Goal: Find specific page/section: Locate a particular part of the current website

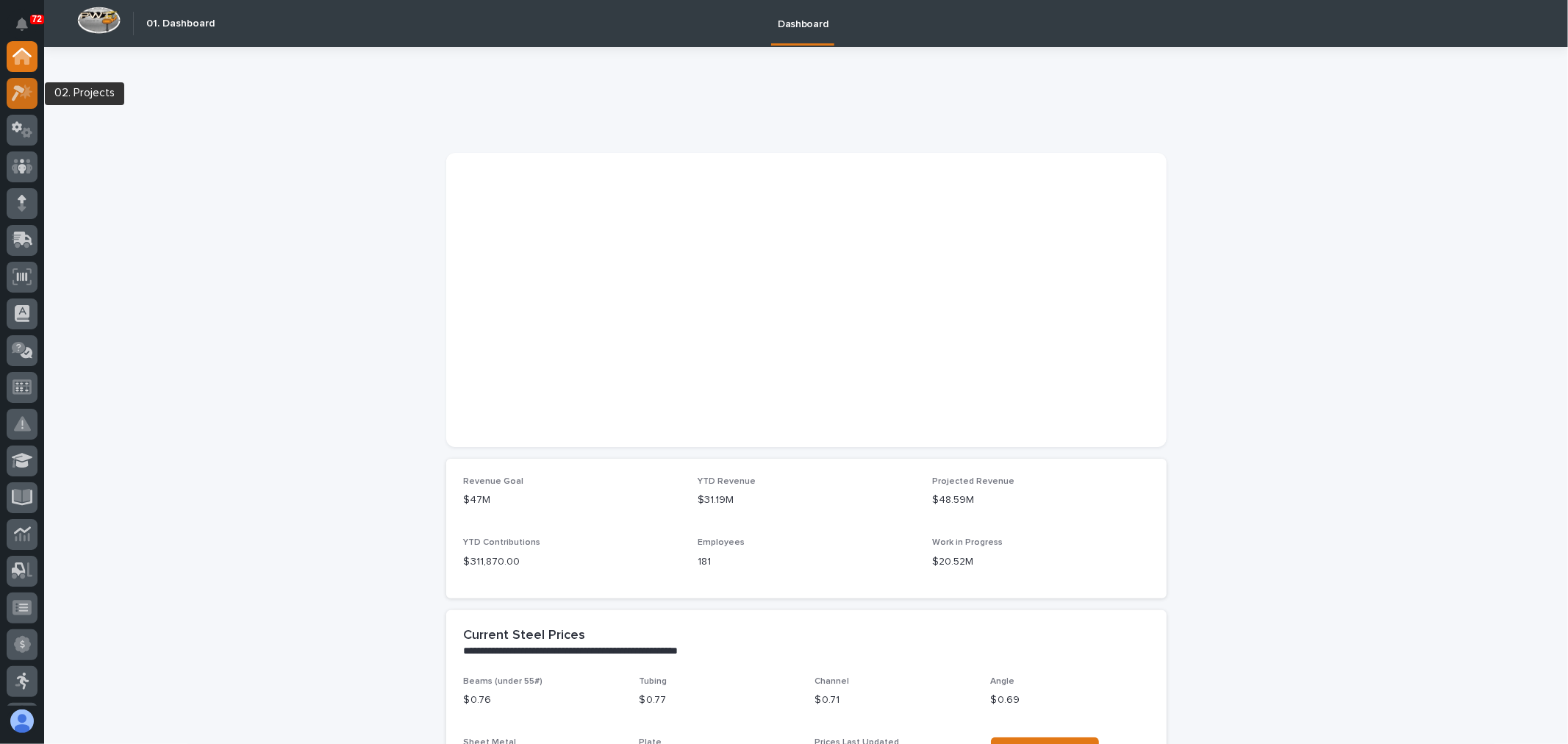
click at [27, 89] on icon at bounding box center [26, 91] width 13 height 15
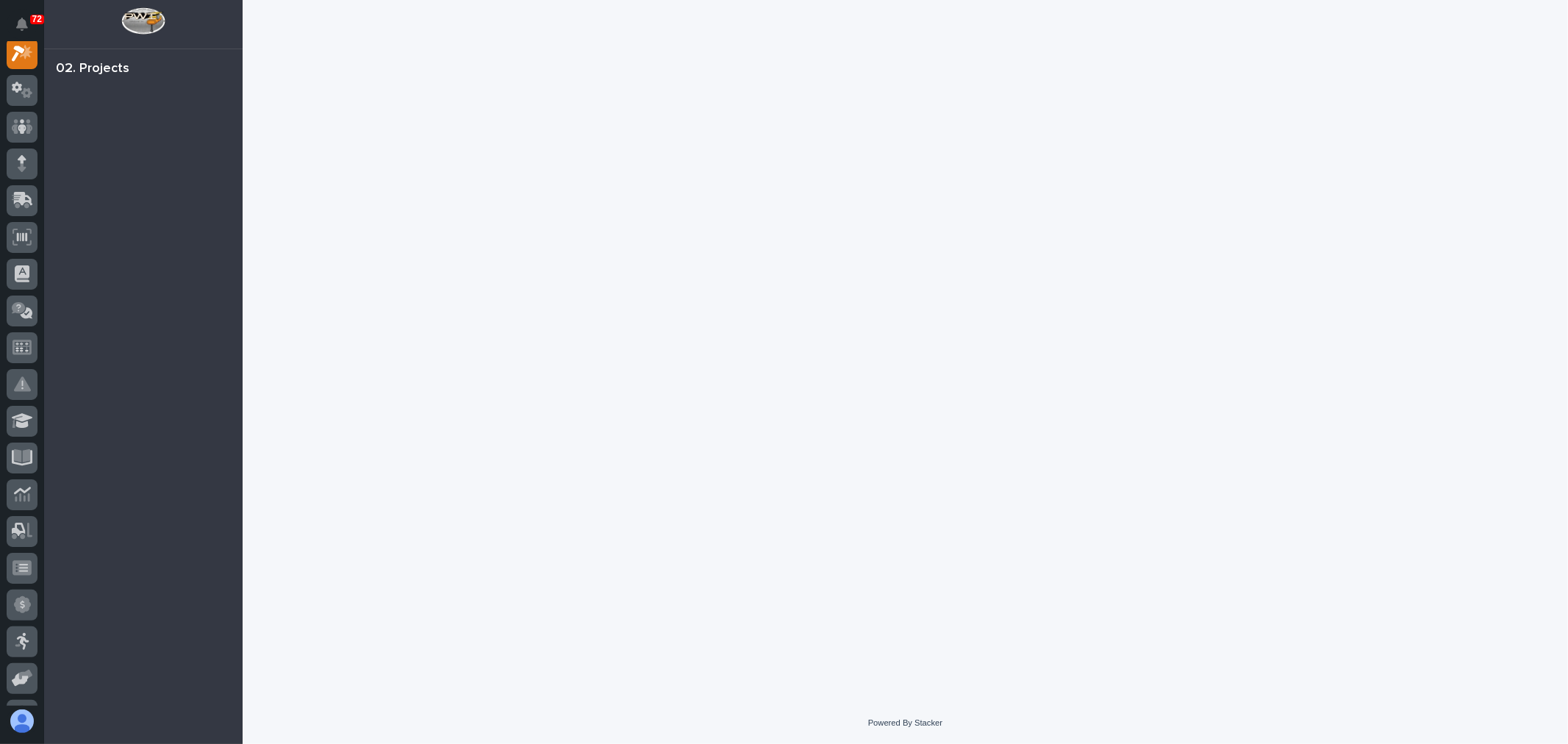
scroll to position [37, 0]
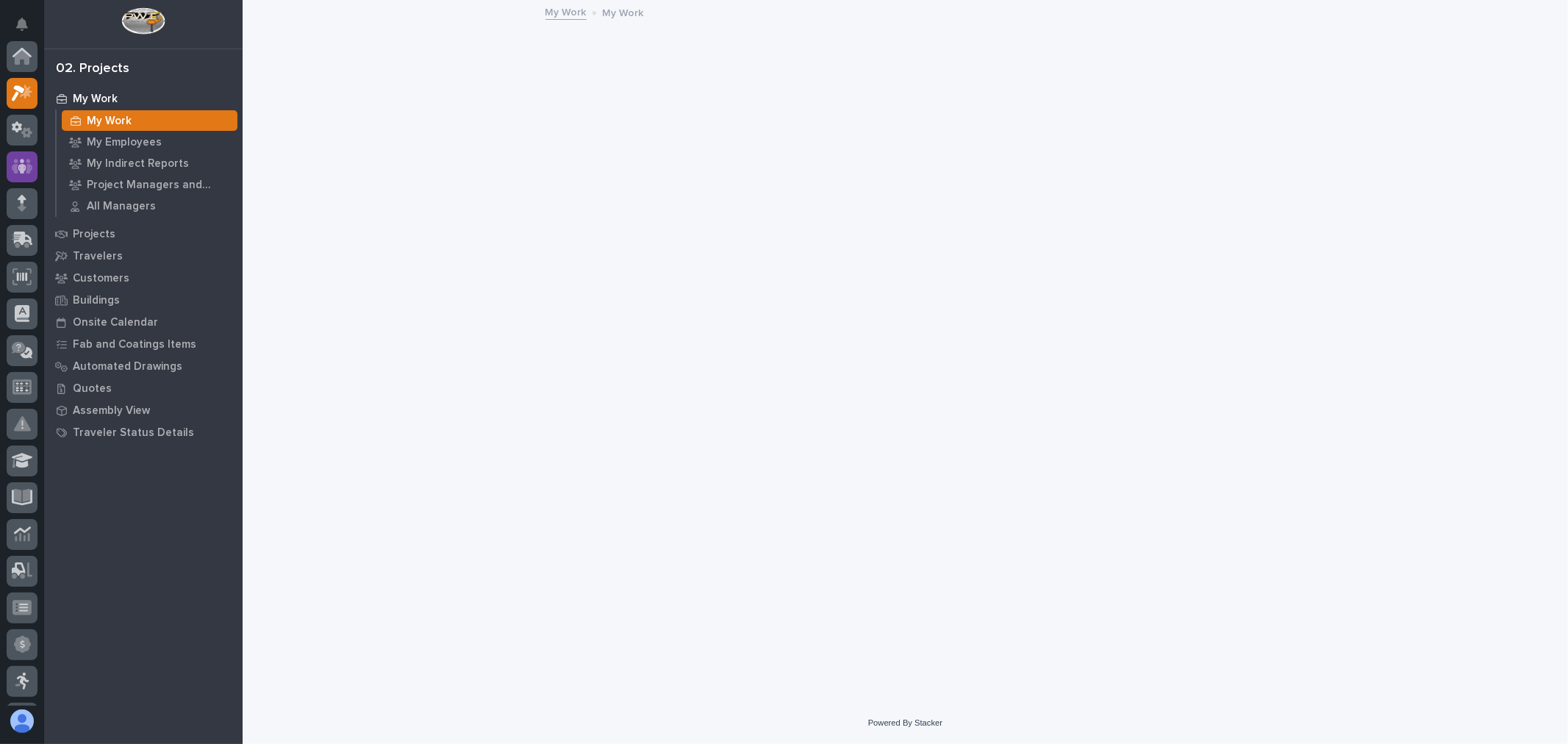
scroll to position [37, 0]
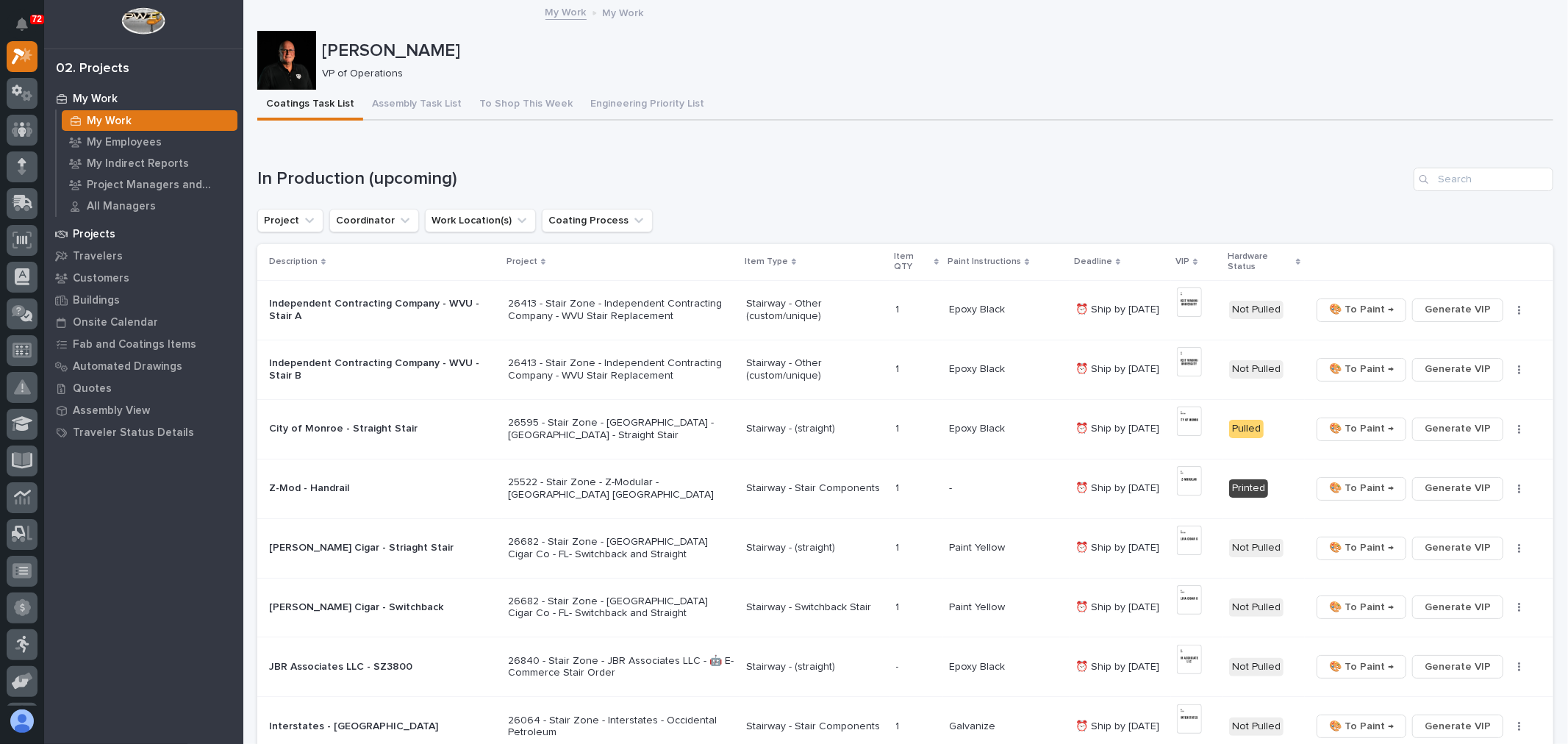
click at [107, 228] on p "Projects" at bounding box center [94, 235] width 42 height 13
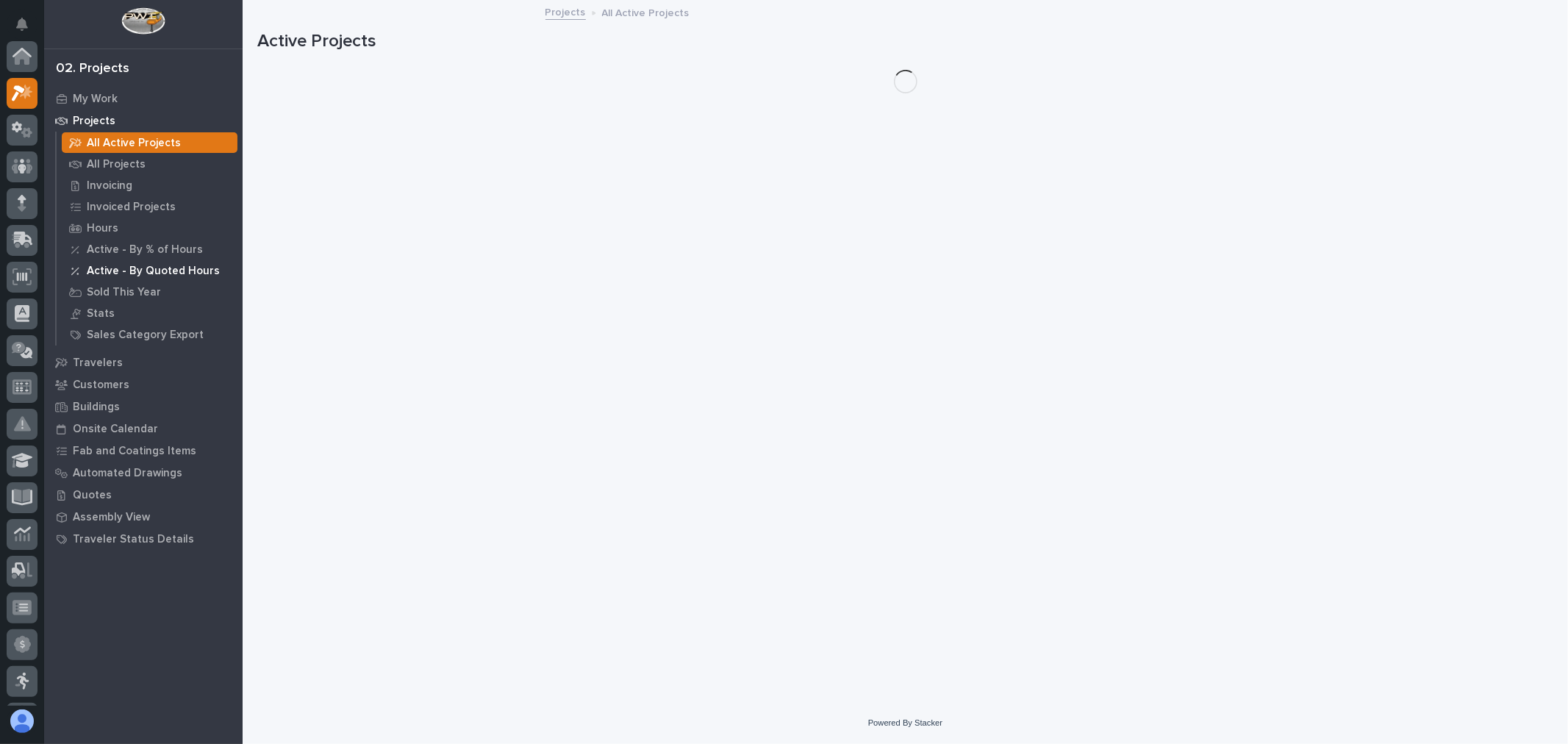
scroll to position [37, 0]
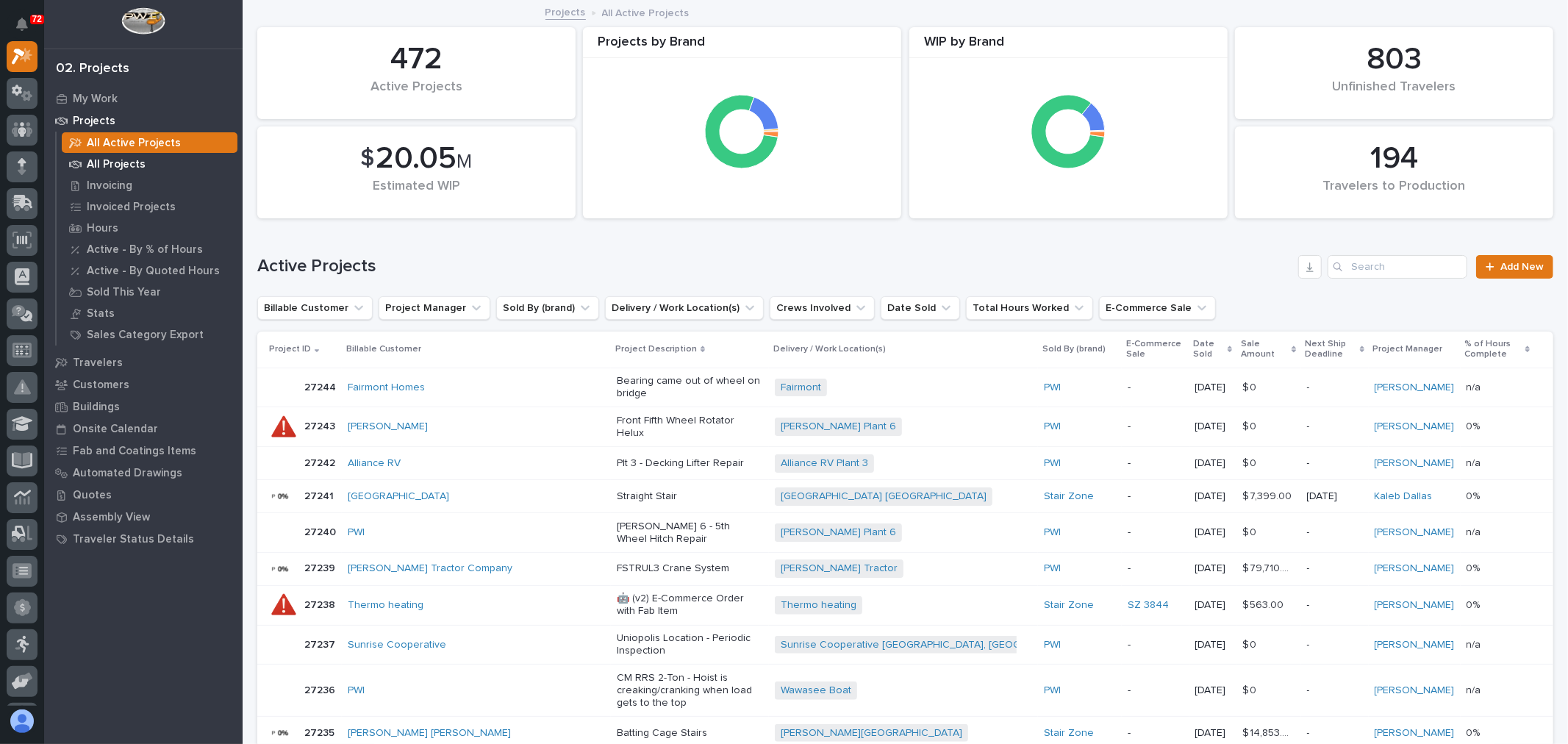
click at [120, 163] on p "All Projects" at bounding box center [116, 165] width 59 height 13
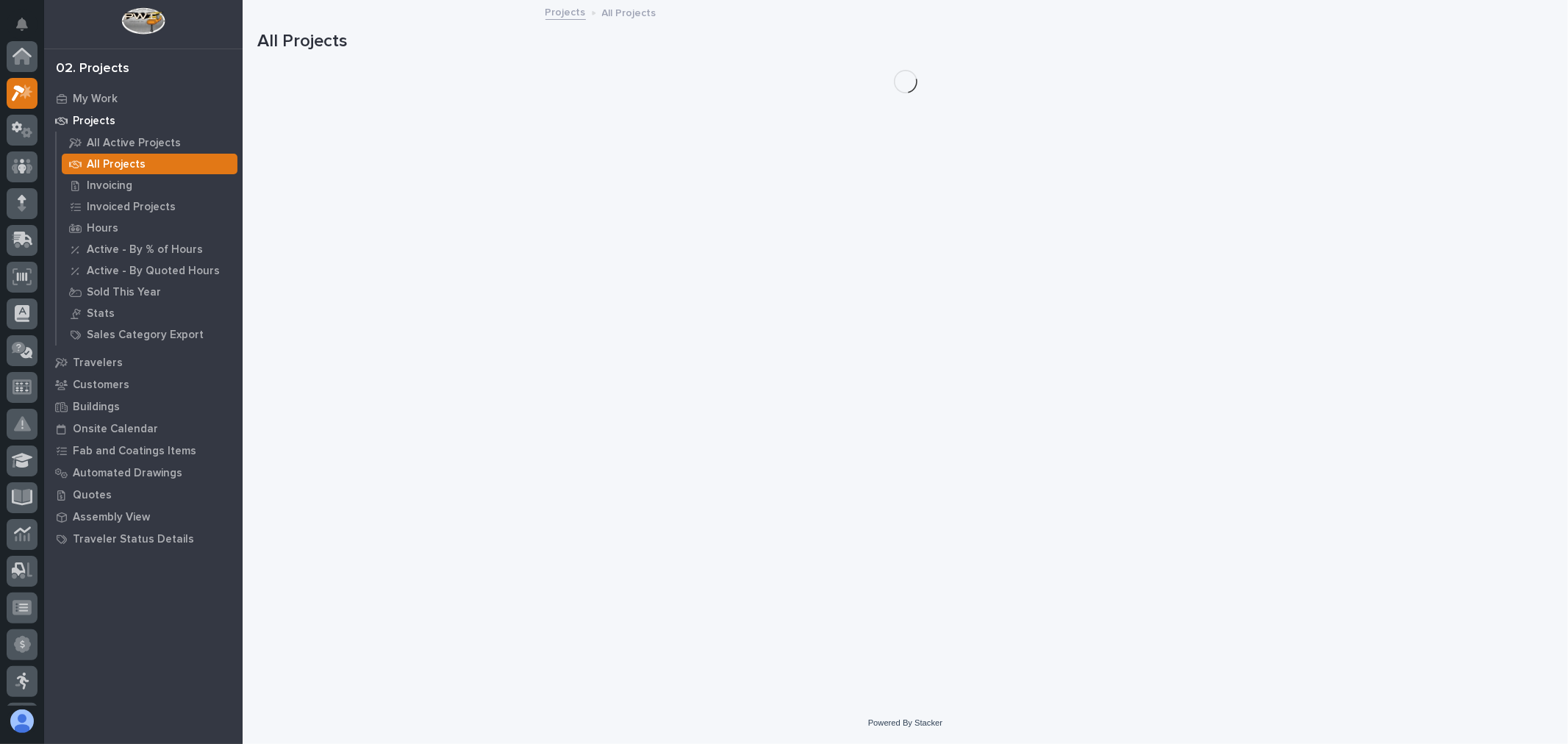
scroll to position [37, 0]
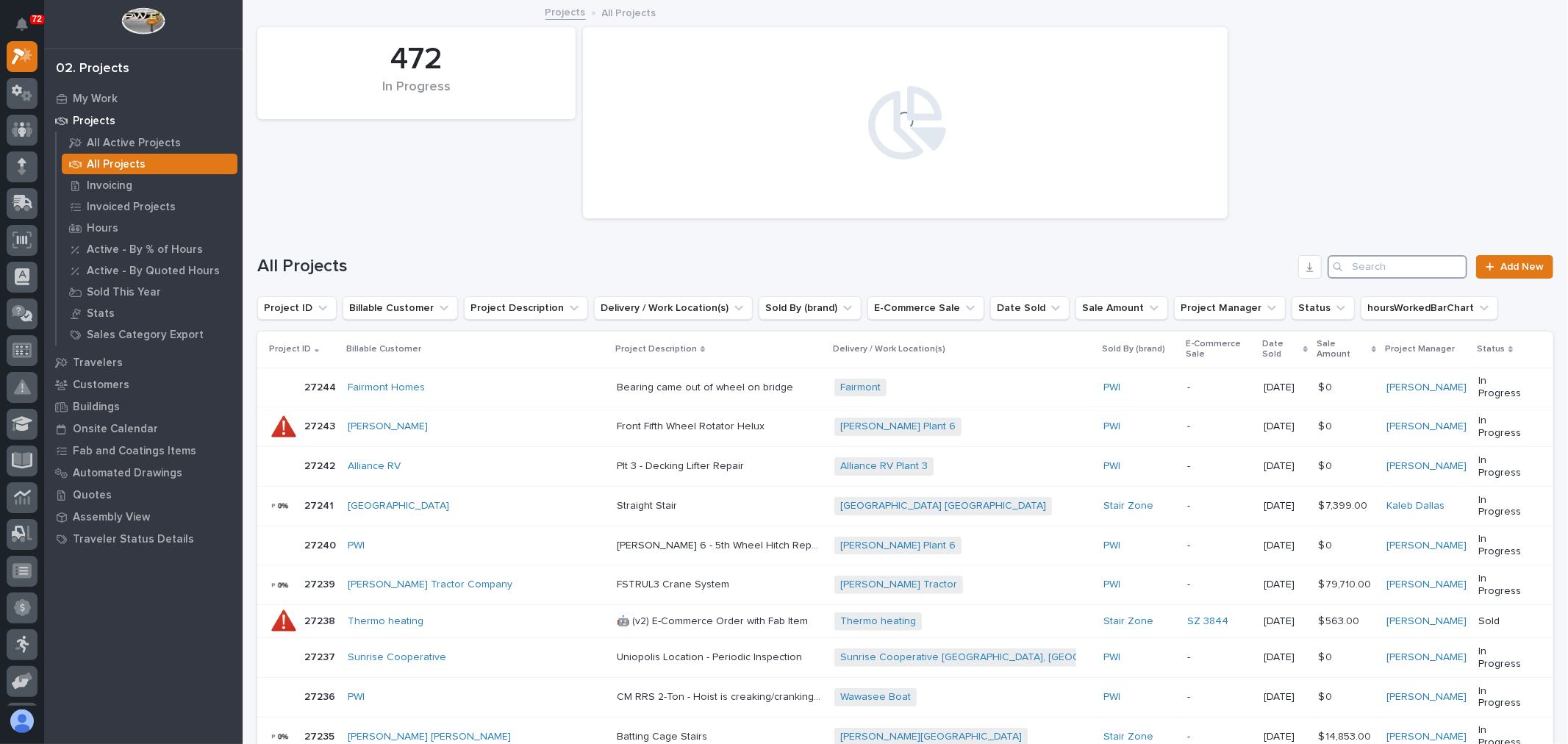
click at [1348, 268] on input "Search" at bounding box center [1397, 267] width 139 height 24
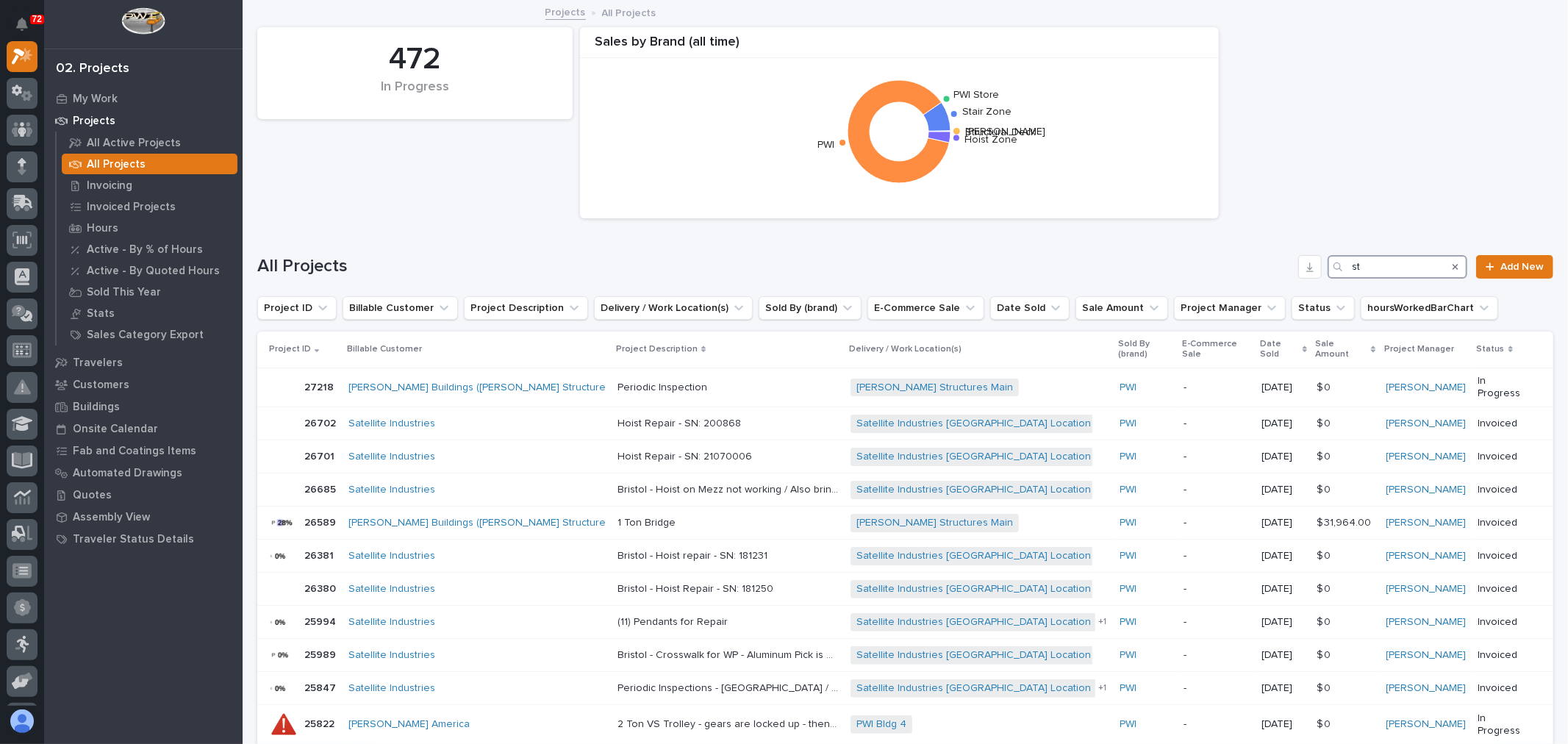
type input "s"
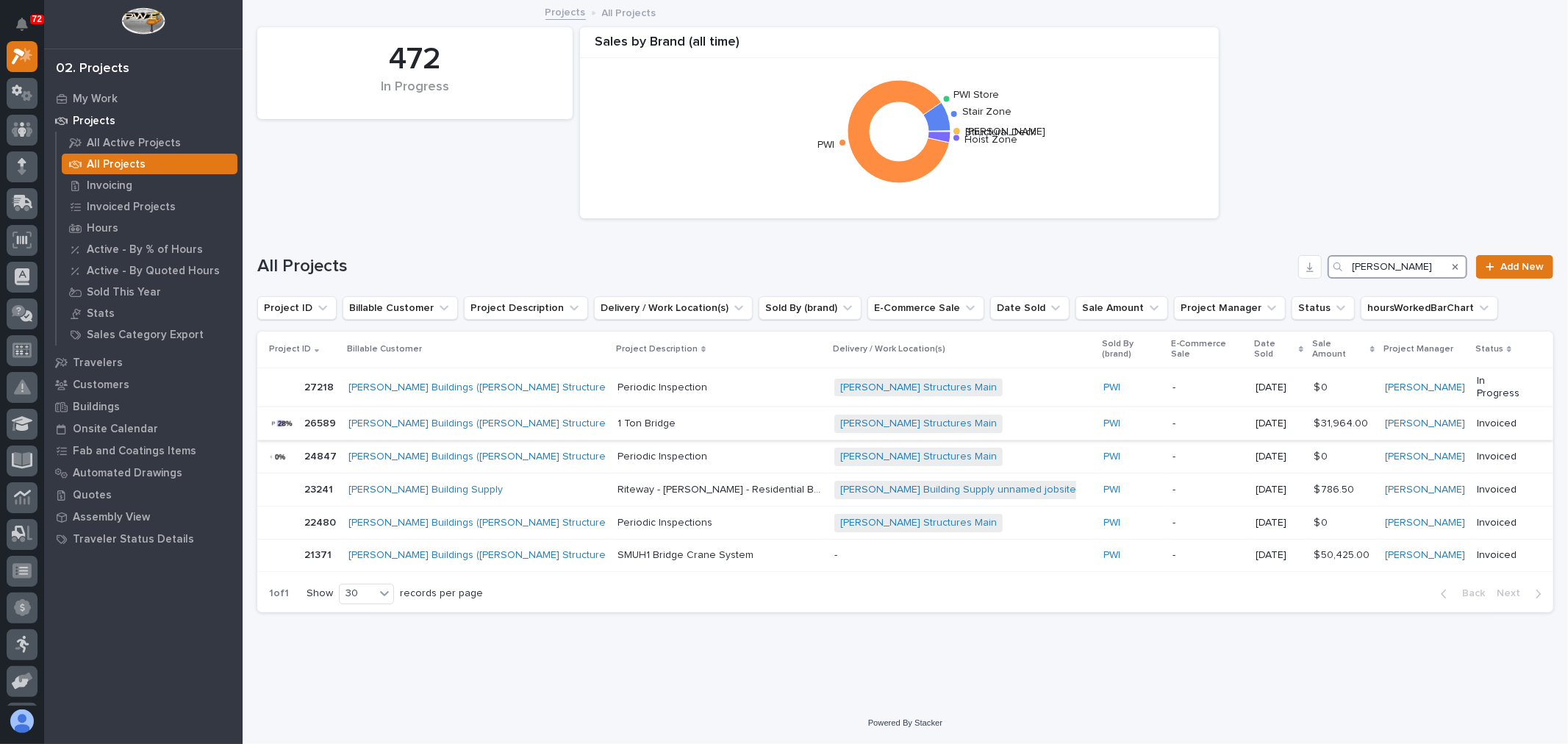
type input "[PERSON_NAME]"
click at [531, 417] on div "[PERSON_NAME] Buildings ([PERSON_NAME] Structures)" at bounding box center [476, 423] width 257 height 13
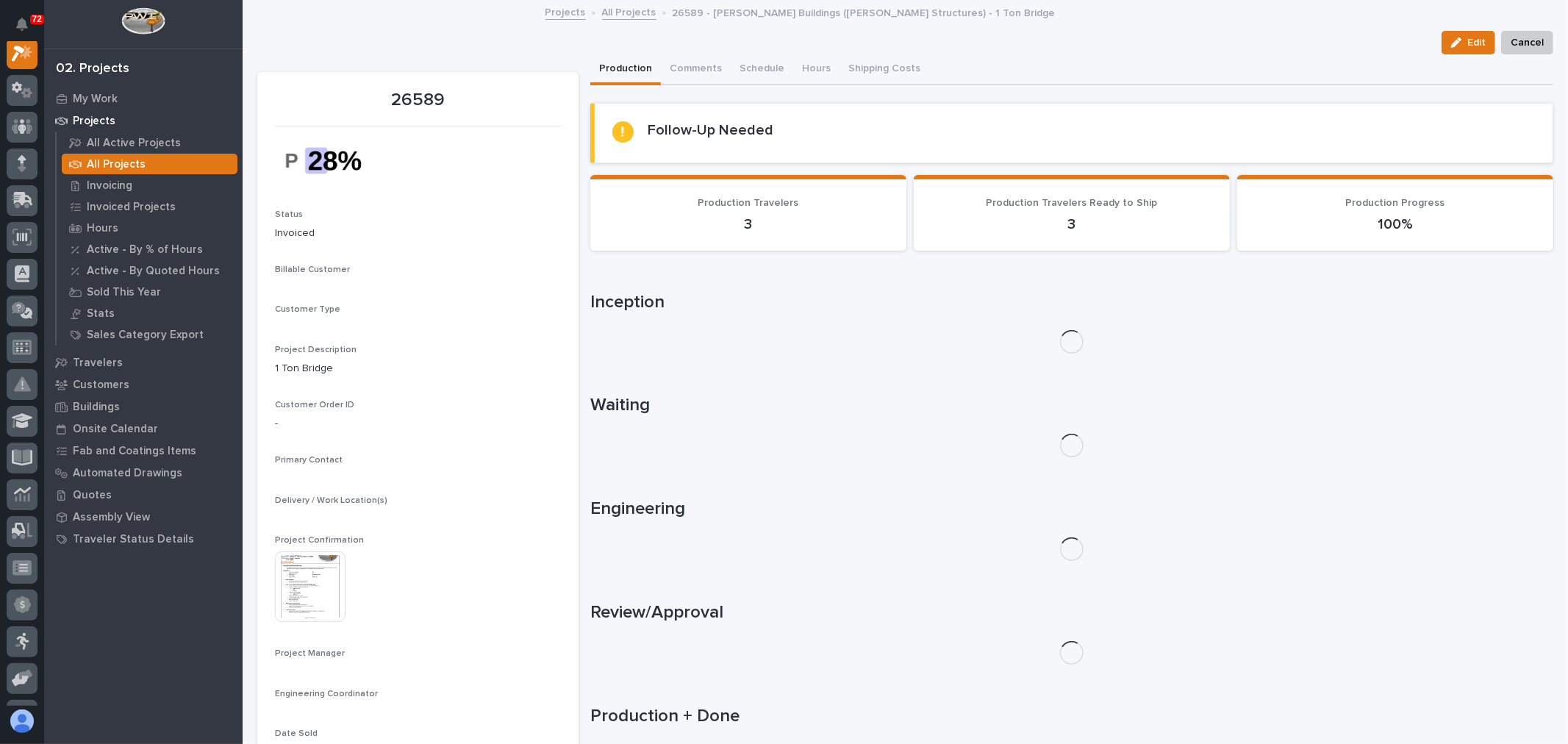
scroll to position [37, 0]
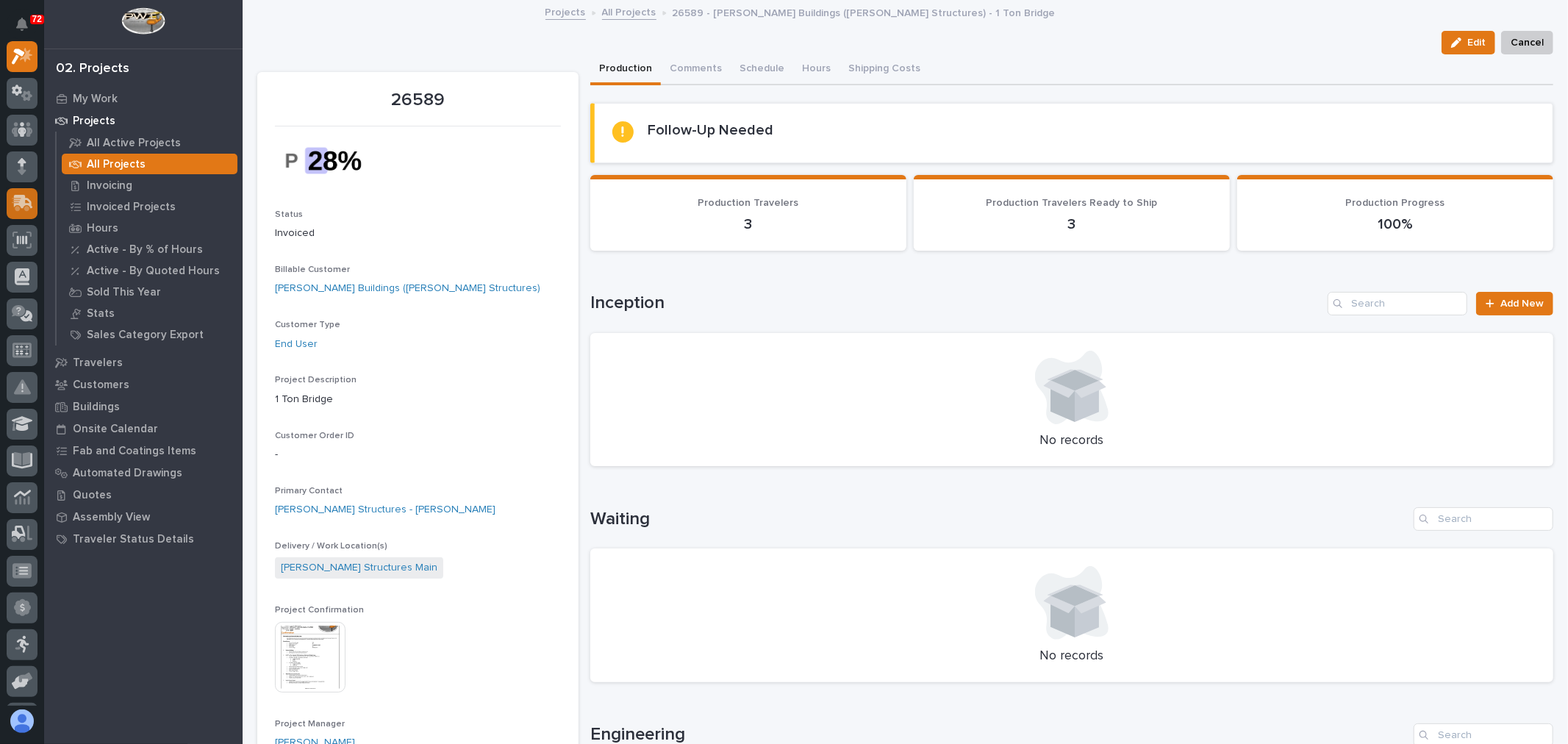
click at [16, 204] on icon at bounding box center [24, 201] width 19 height 14
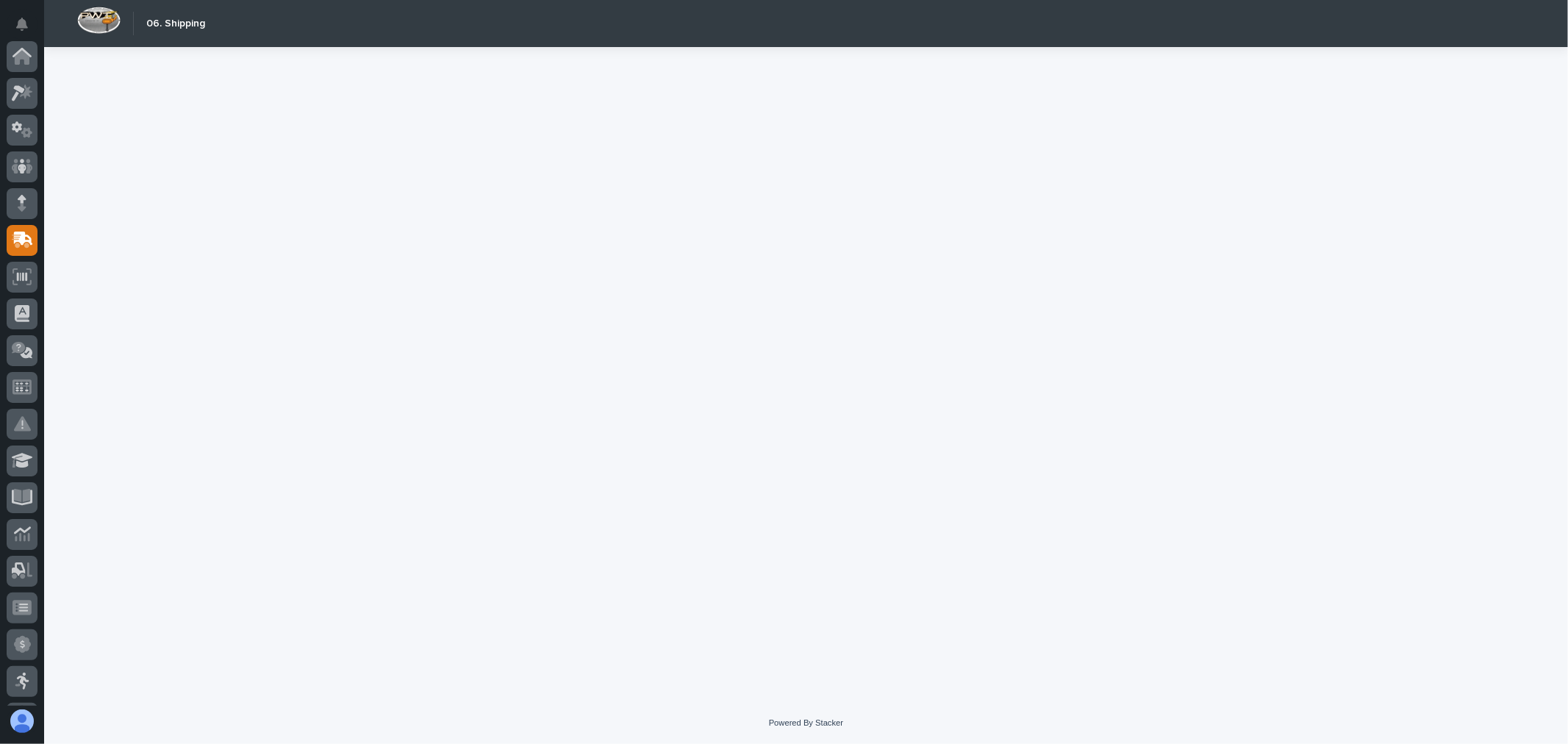
scroll to position [184, 0]
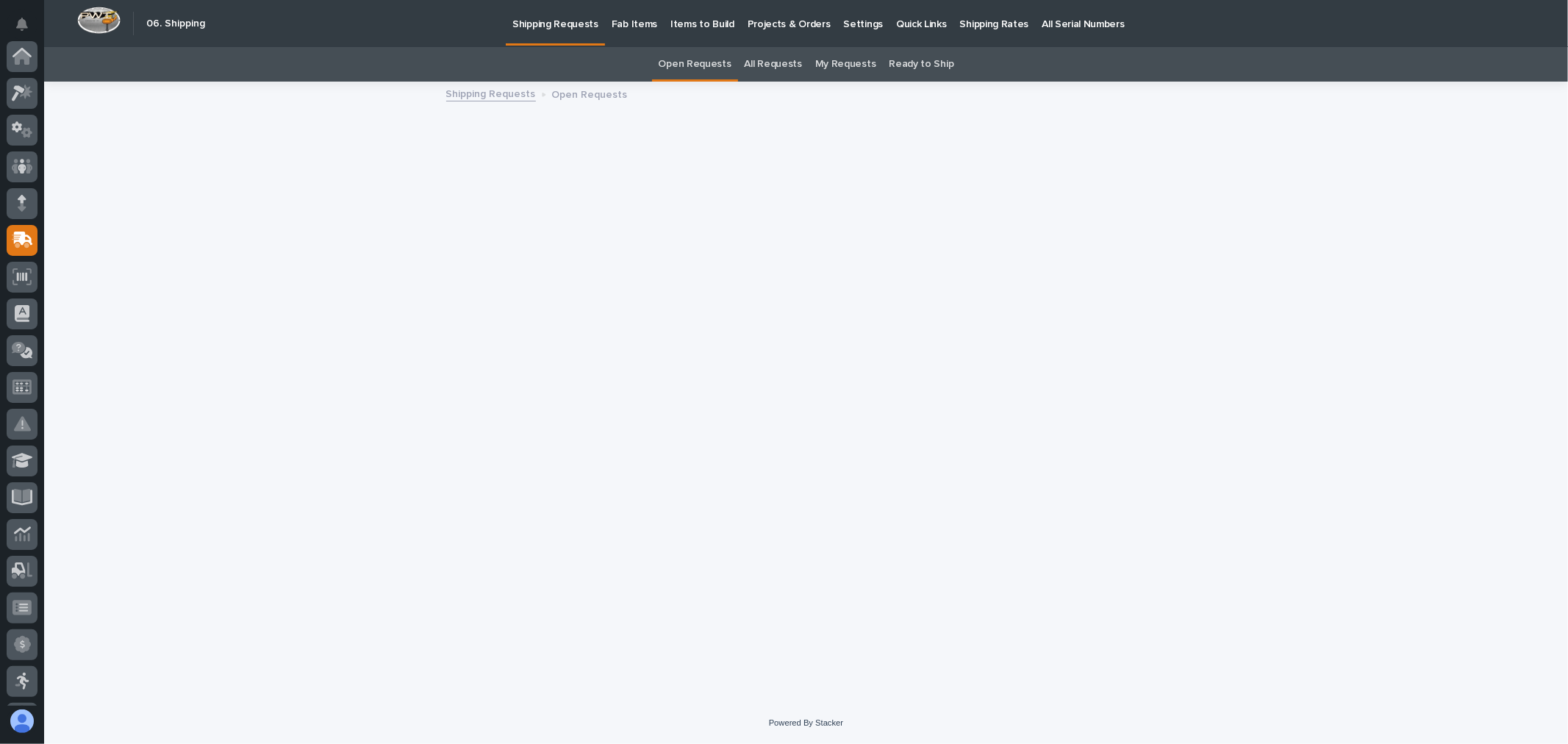
scroll to position [184, 0]
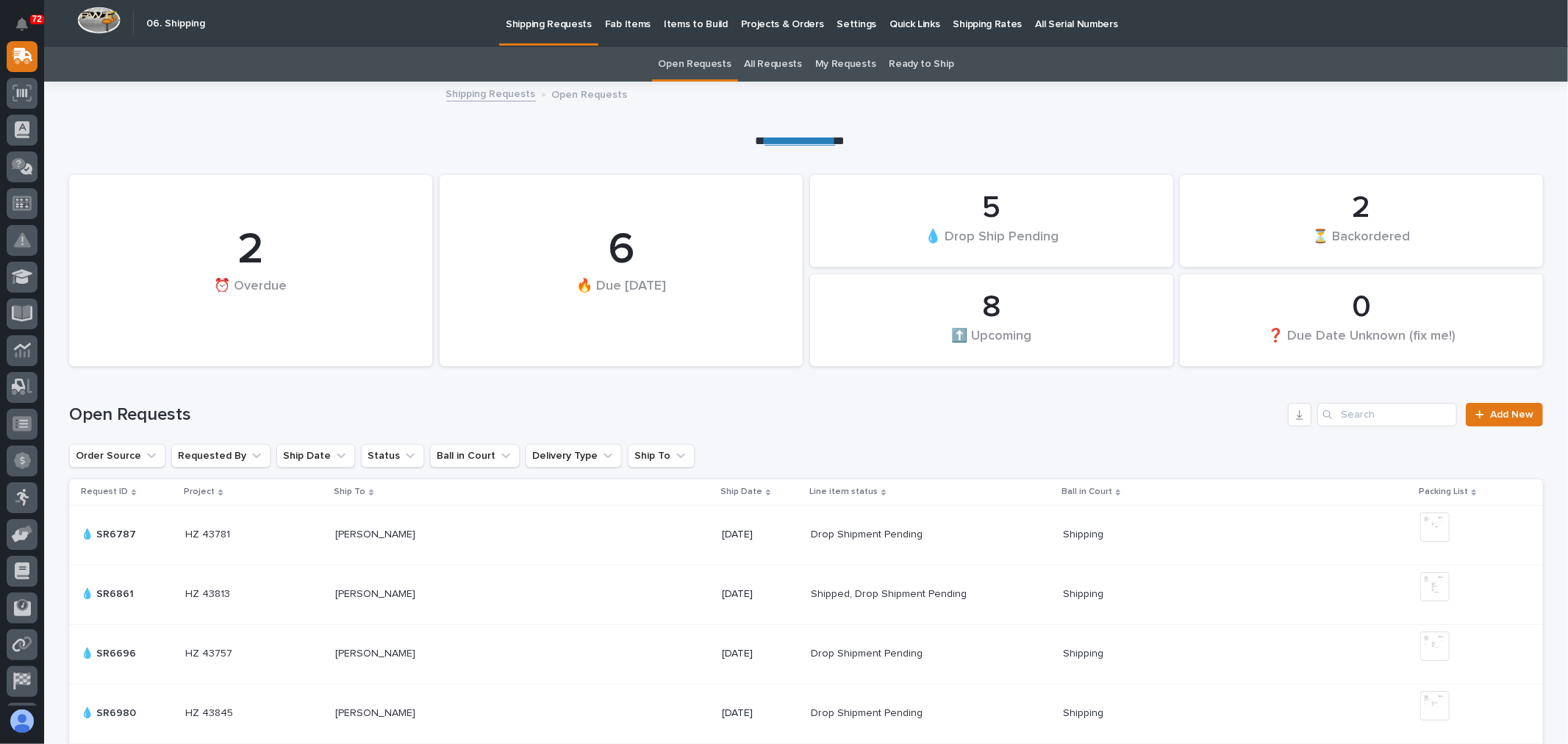
click at [615, 19] on p "Fab Items" at bounding box center [627, 15] width 45 height 31
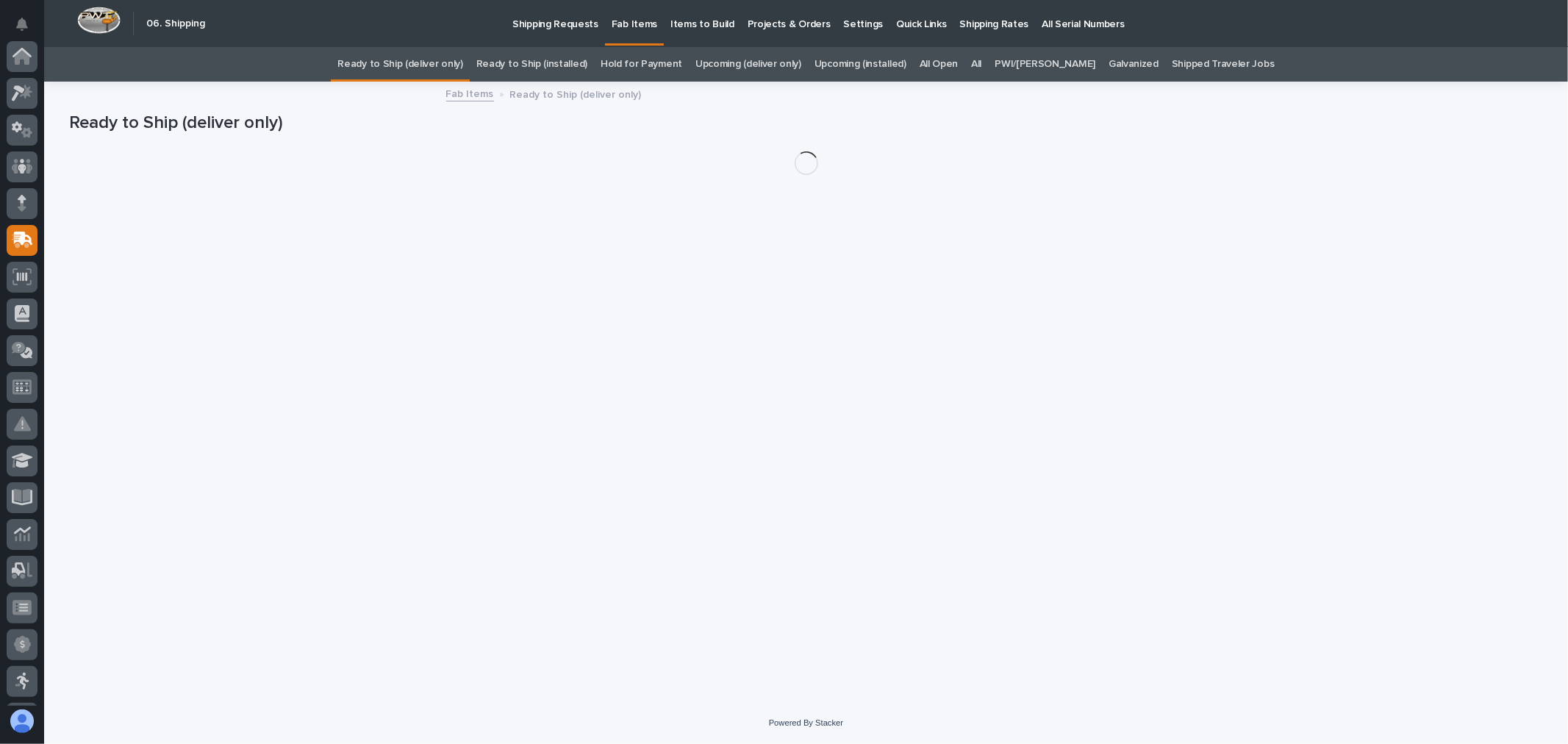
scroll to position [184, 0]
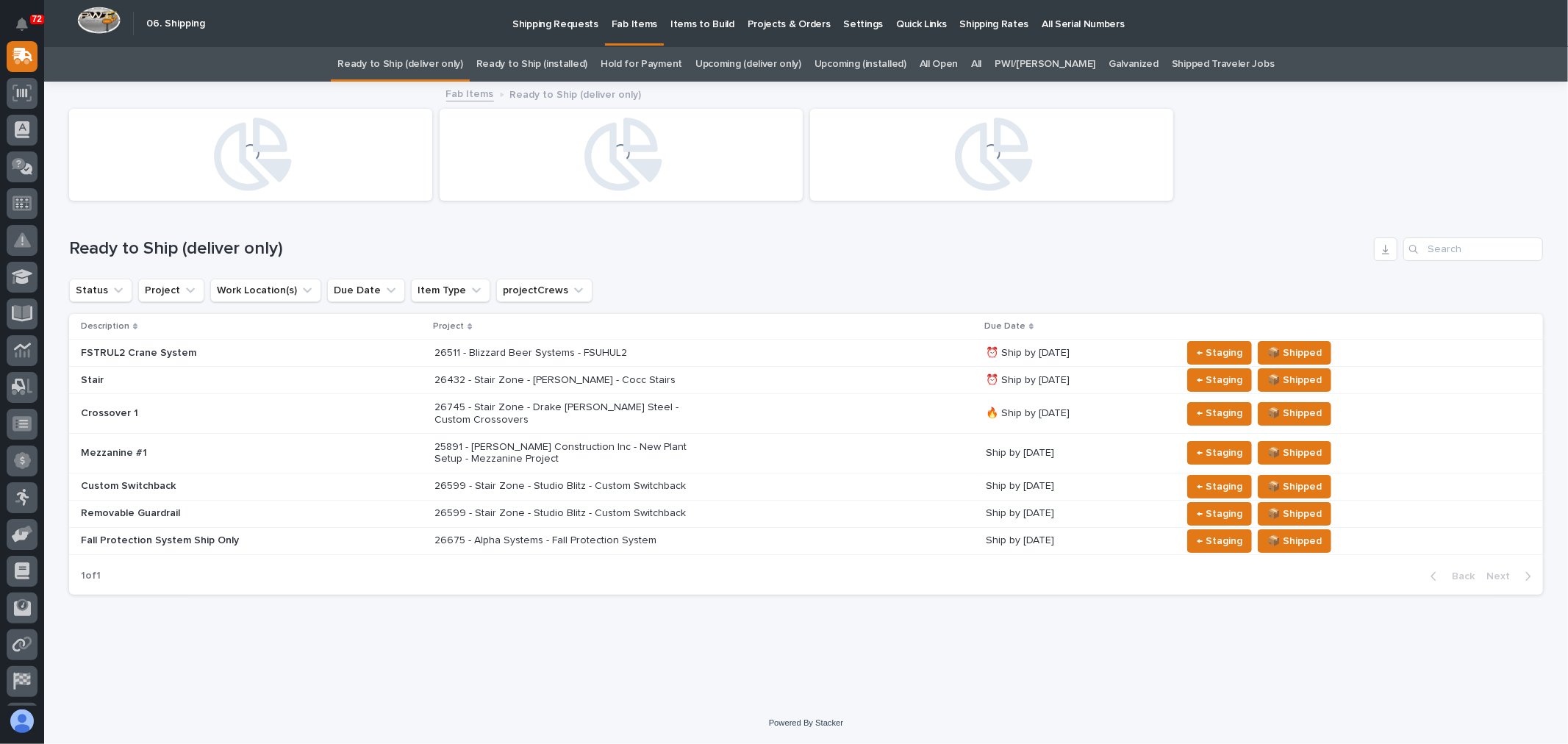
click at [981, 65] on link "All" at bounding box center [976, 64] width 10 height 34
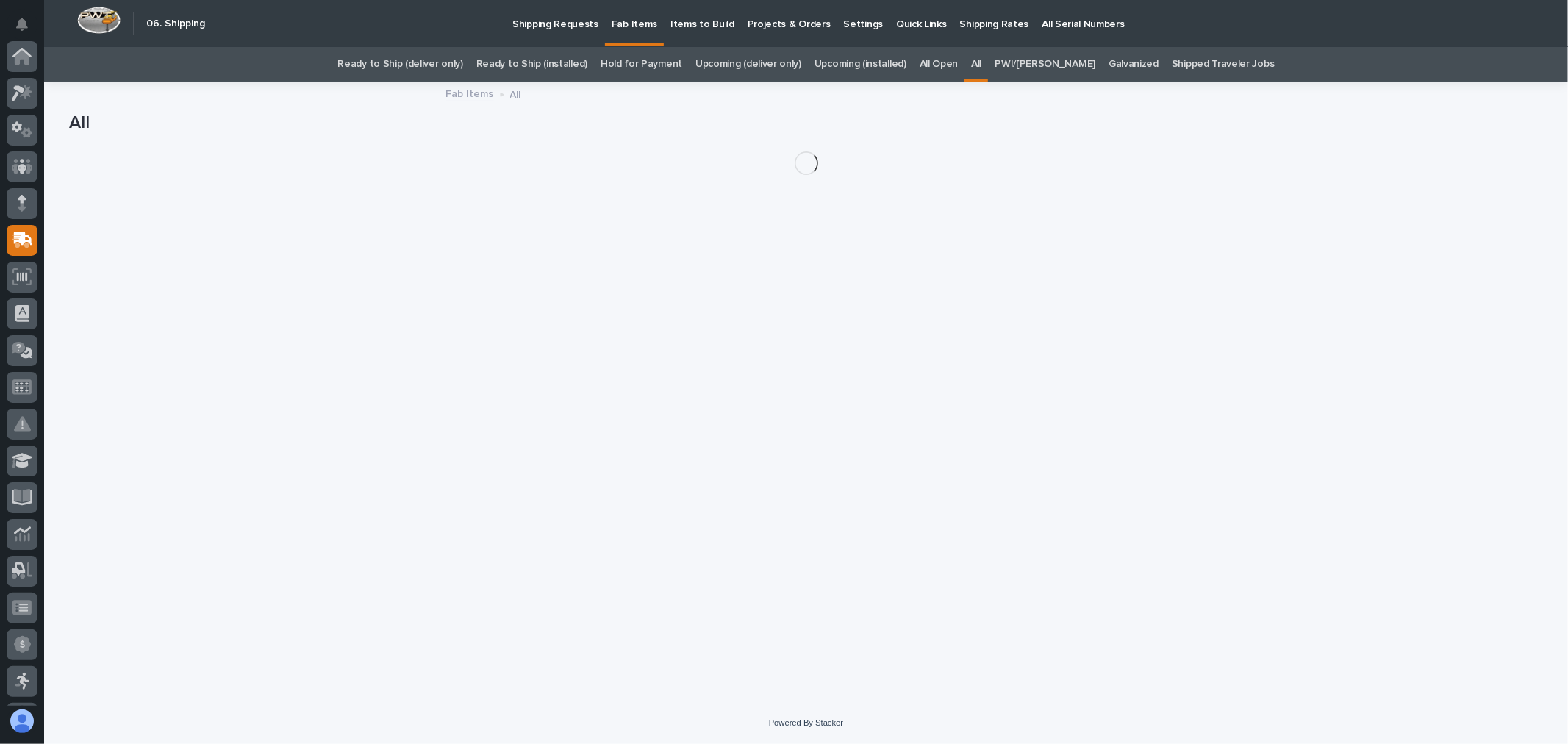
scroll to position [184, 0]
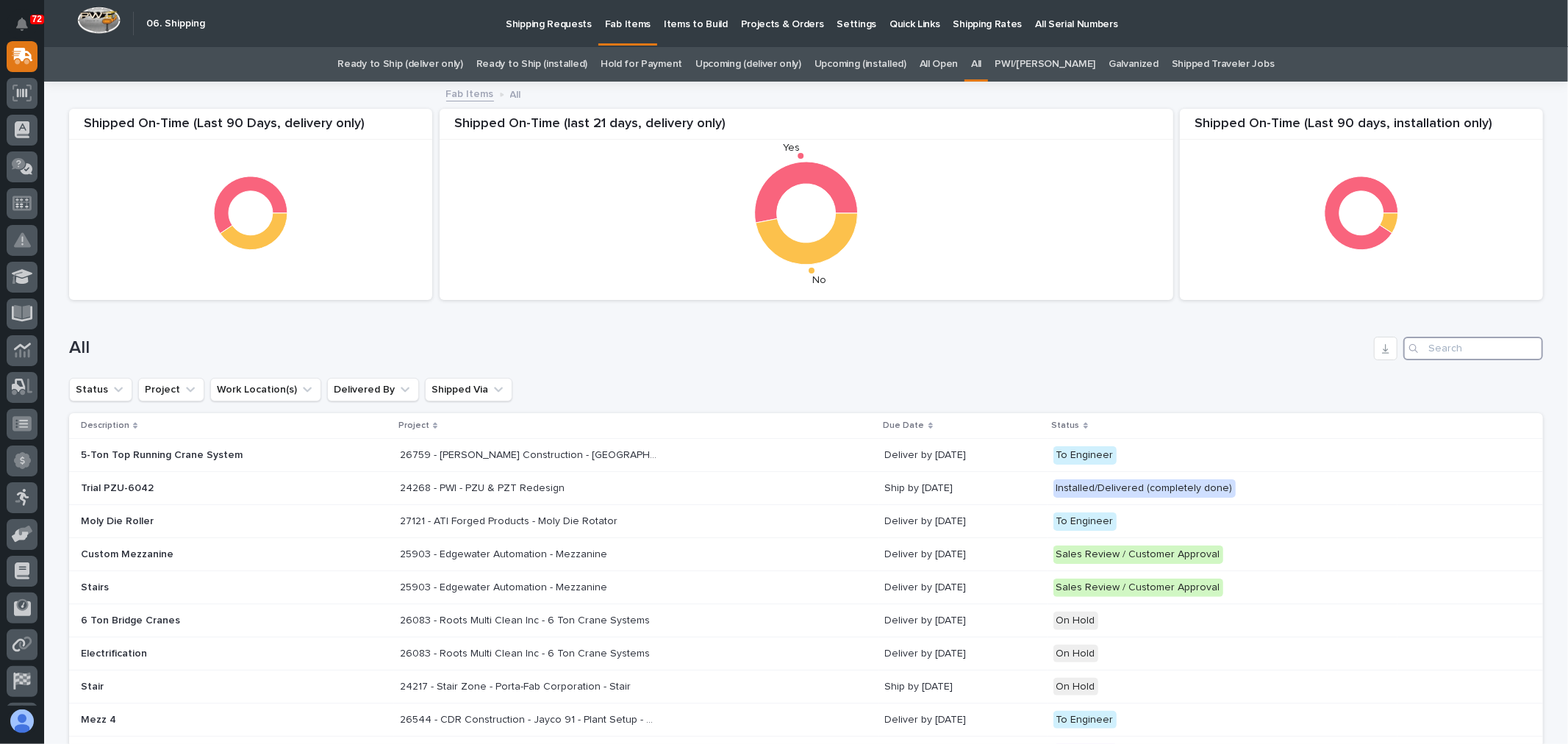
click at [1461, 348] on input "Search" at bounding box center [1473, 349] width 139 height 24
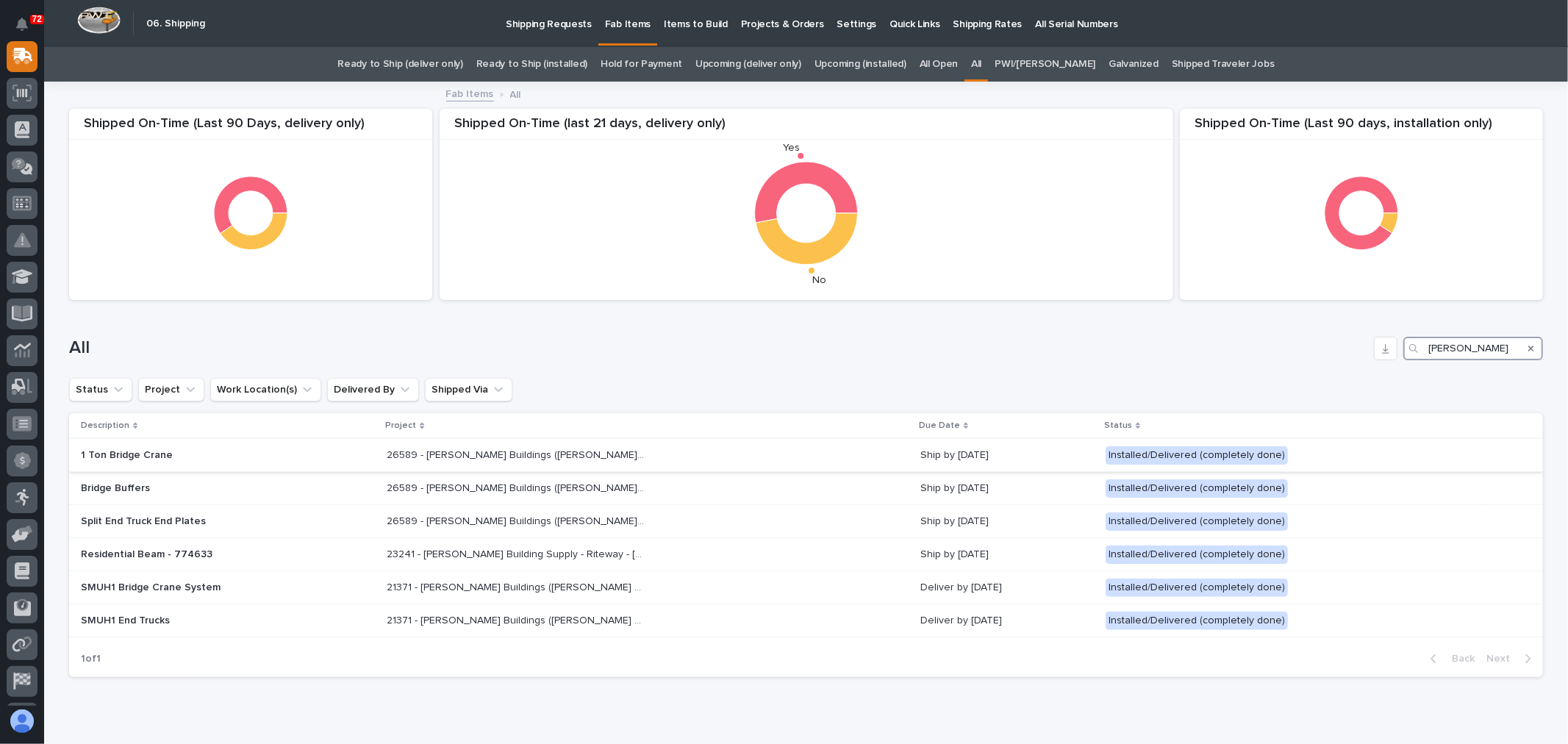
type input "[PERSON_NAME]"
click at [273, 461] on div "1 Ton Bridge Crane" at bounding box center [227, 455] width 294 height 25
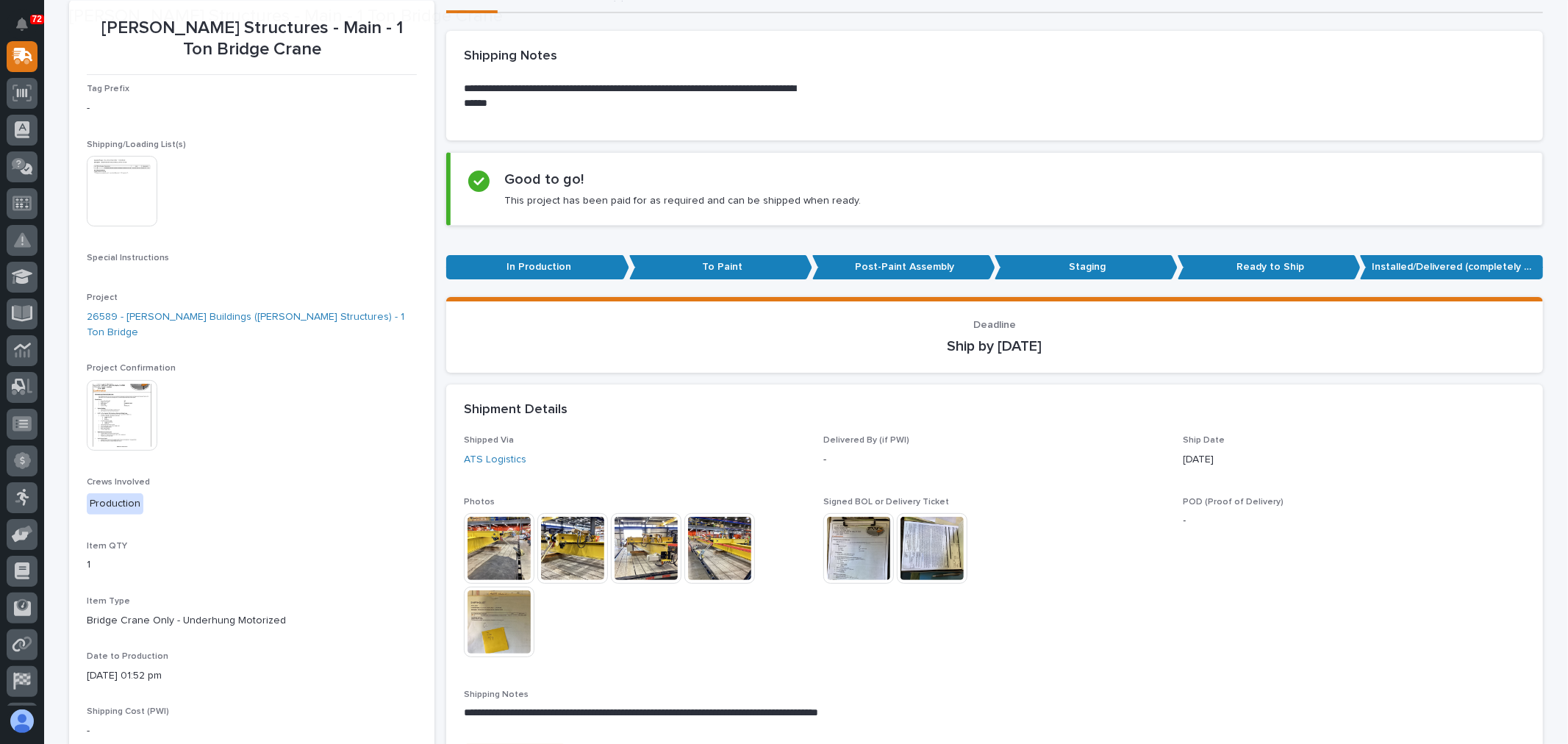
scroll to position [163, 0]
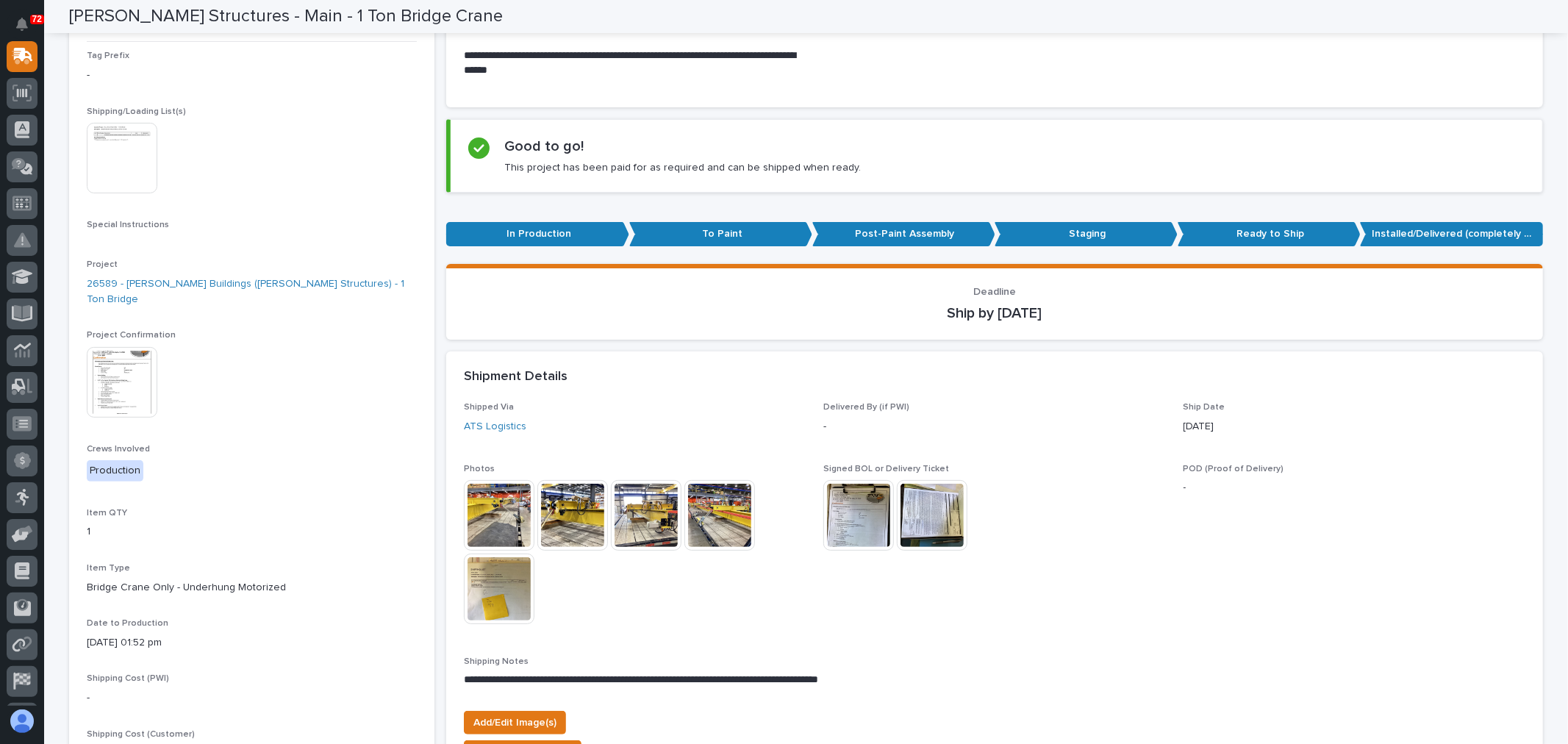
click at [489, 527] on img at bounding box center [499, 515] width 71 height 71
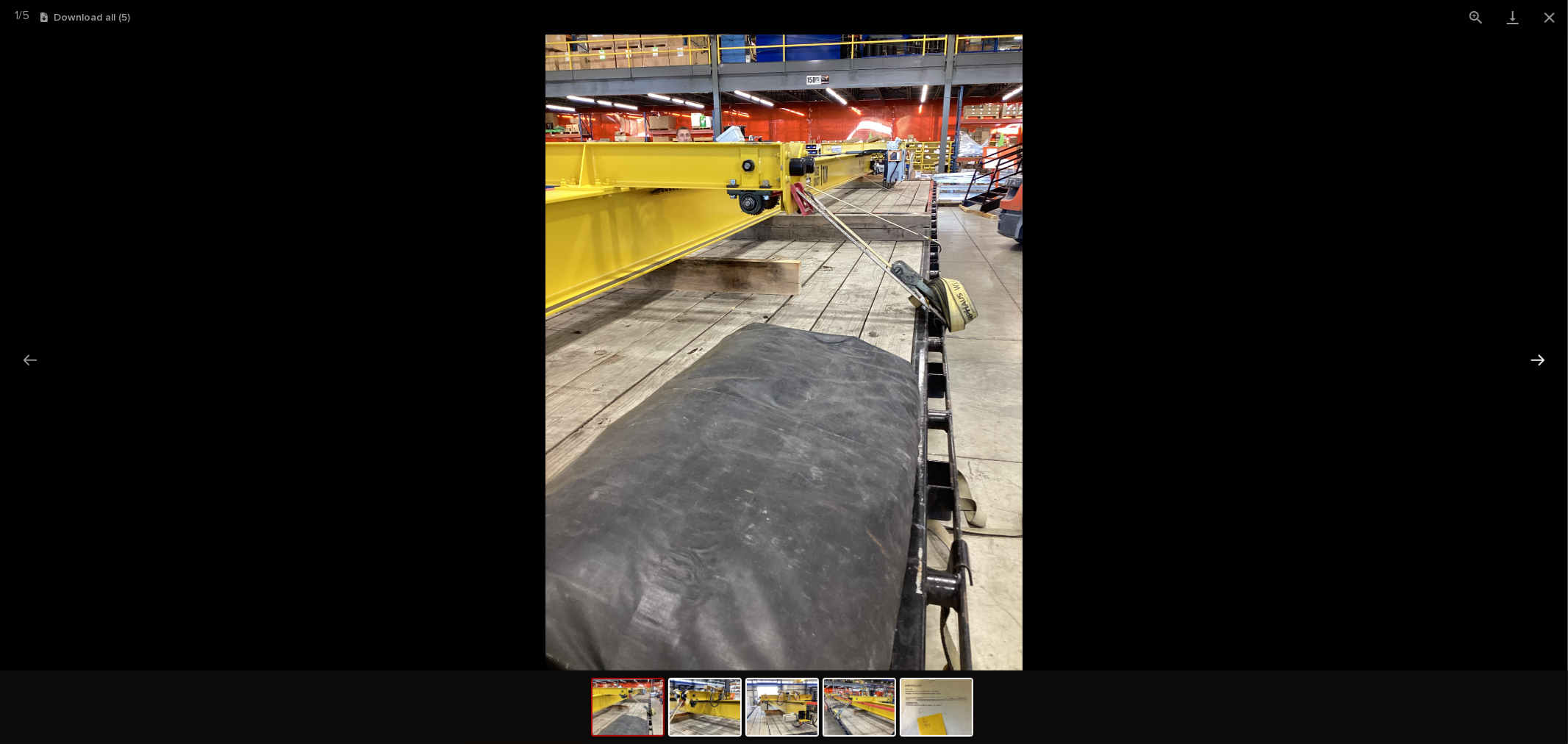
click at [1531, 357] on button "Next slide" at bounding box center [1537, 360] width 31 height 28
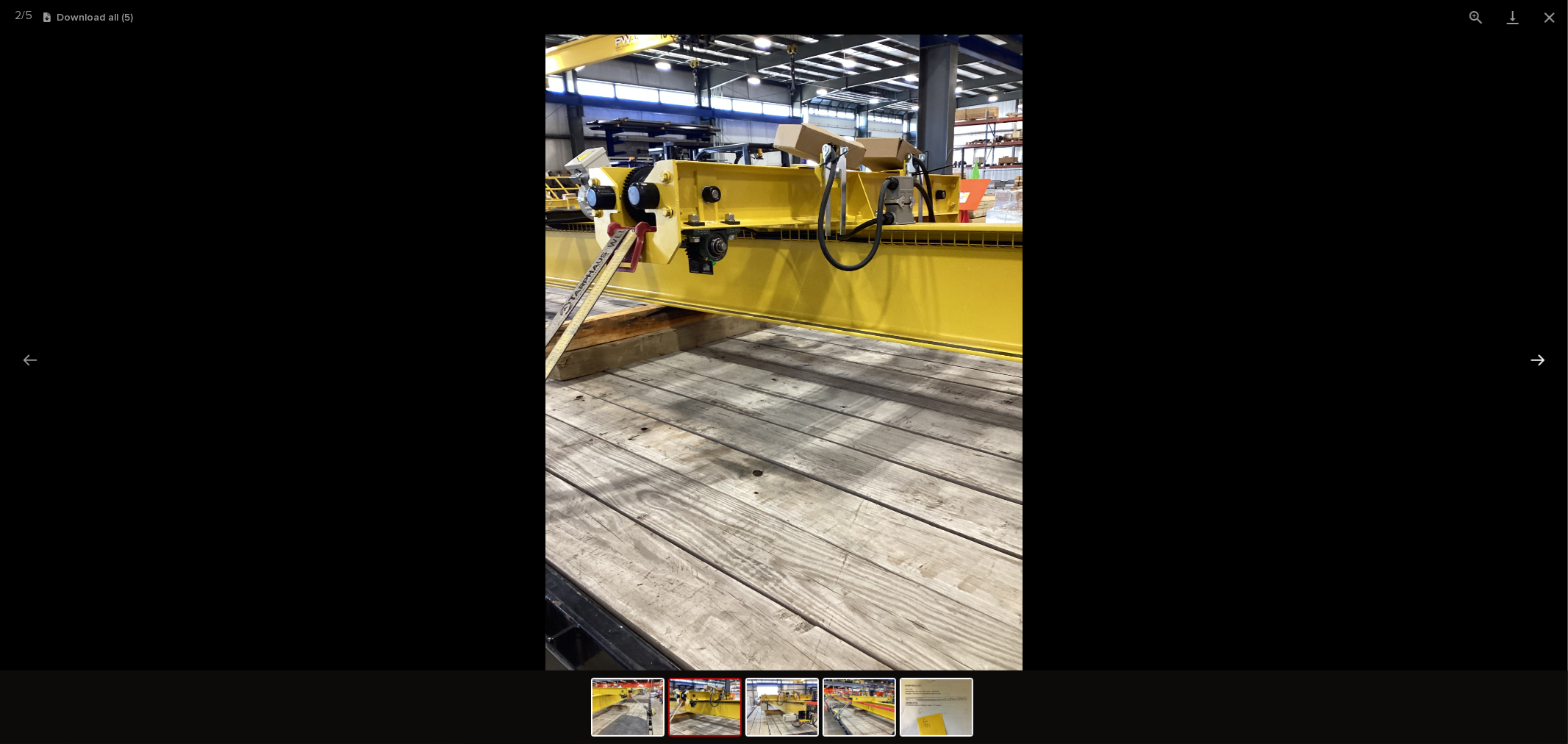
click at [1531, 357] on button "Next slide" at bounding box center [1537, 360] width 31 height 28
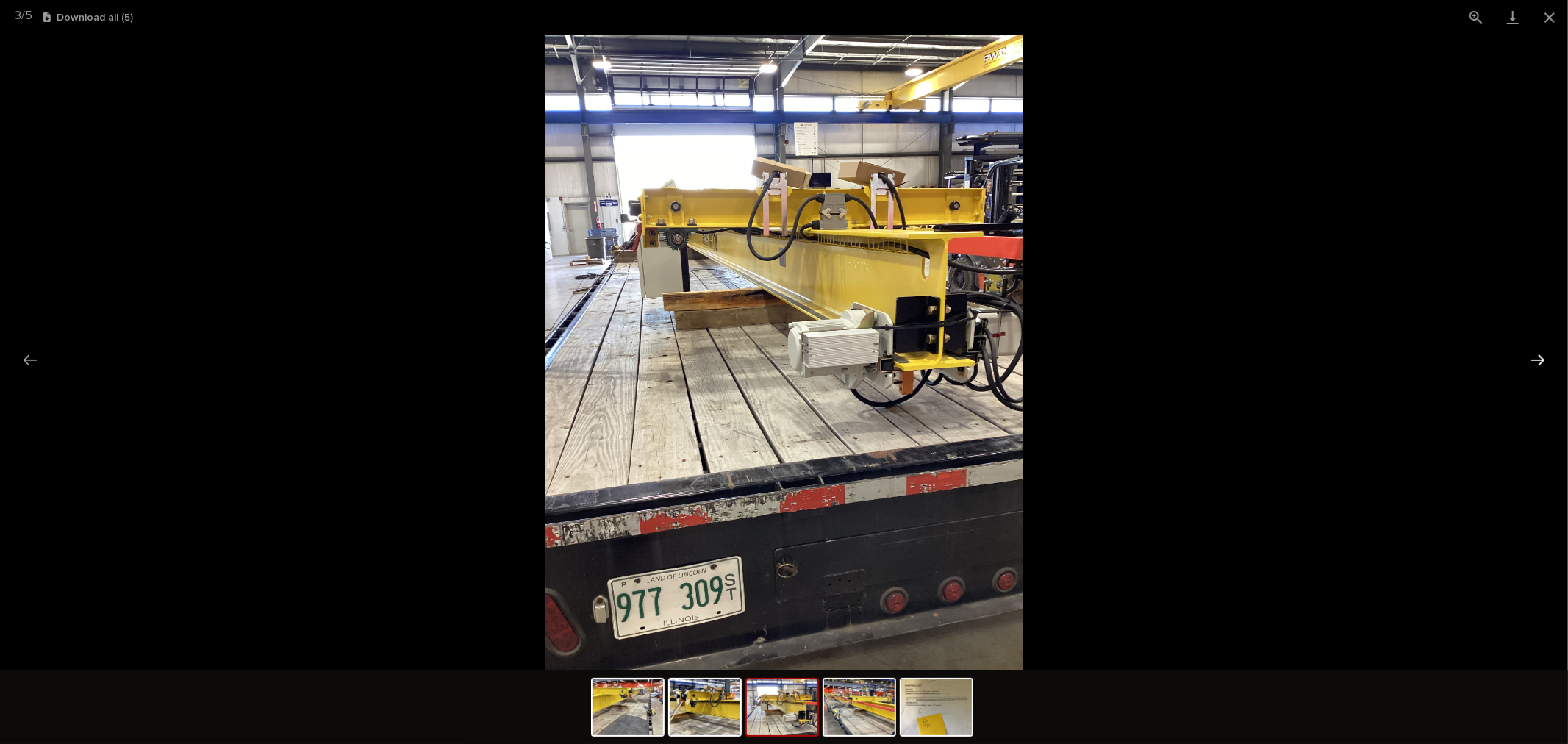
click at [1531, 357] on button "Next slide" at bounding box center [1537, 360] width 31 height 28
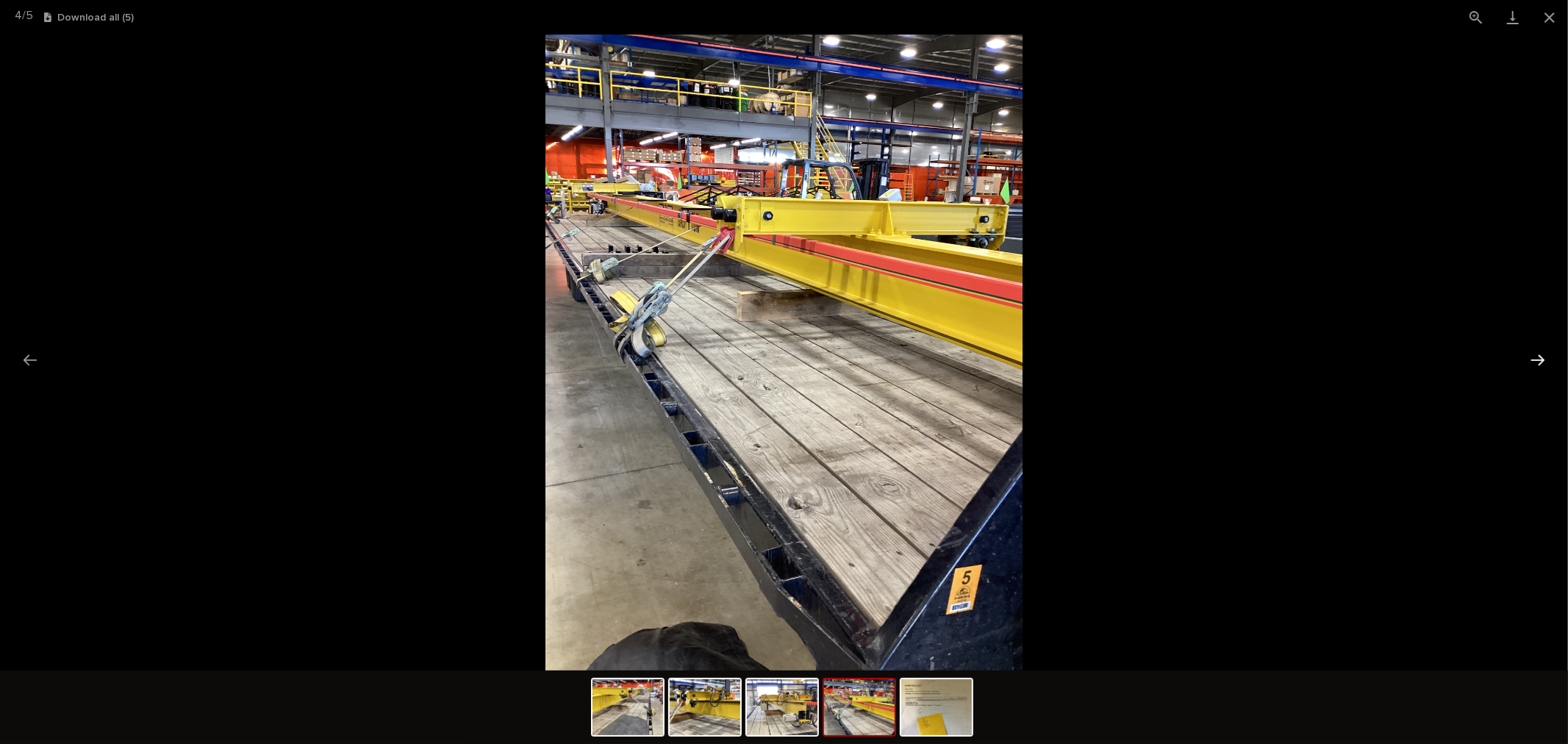
click at [1531, 357] on button "Next slide" at bounding box center [1537, 360] width 31 height 28
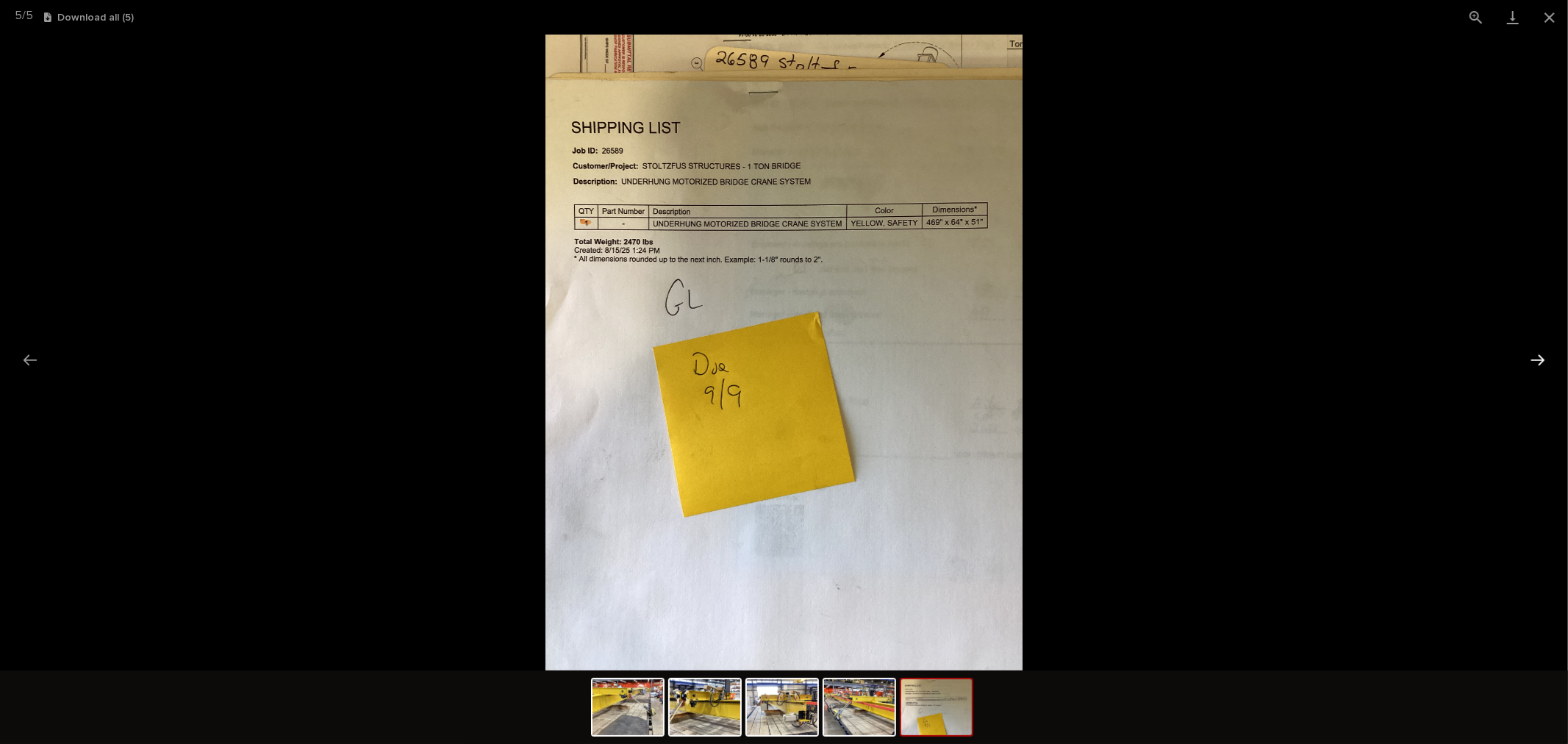
click at [1531, 357] on button "Next slide" at bounding box center [1537, 360] width 31 height 28
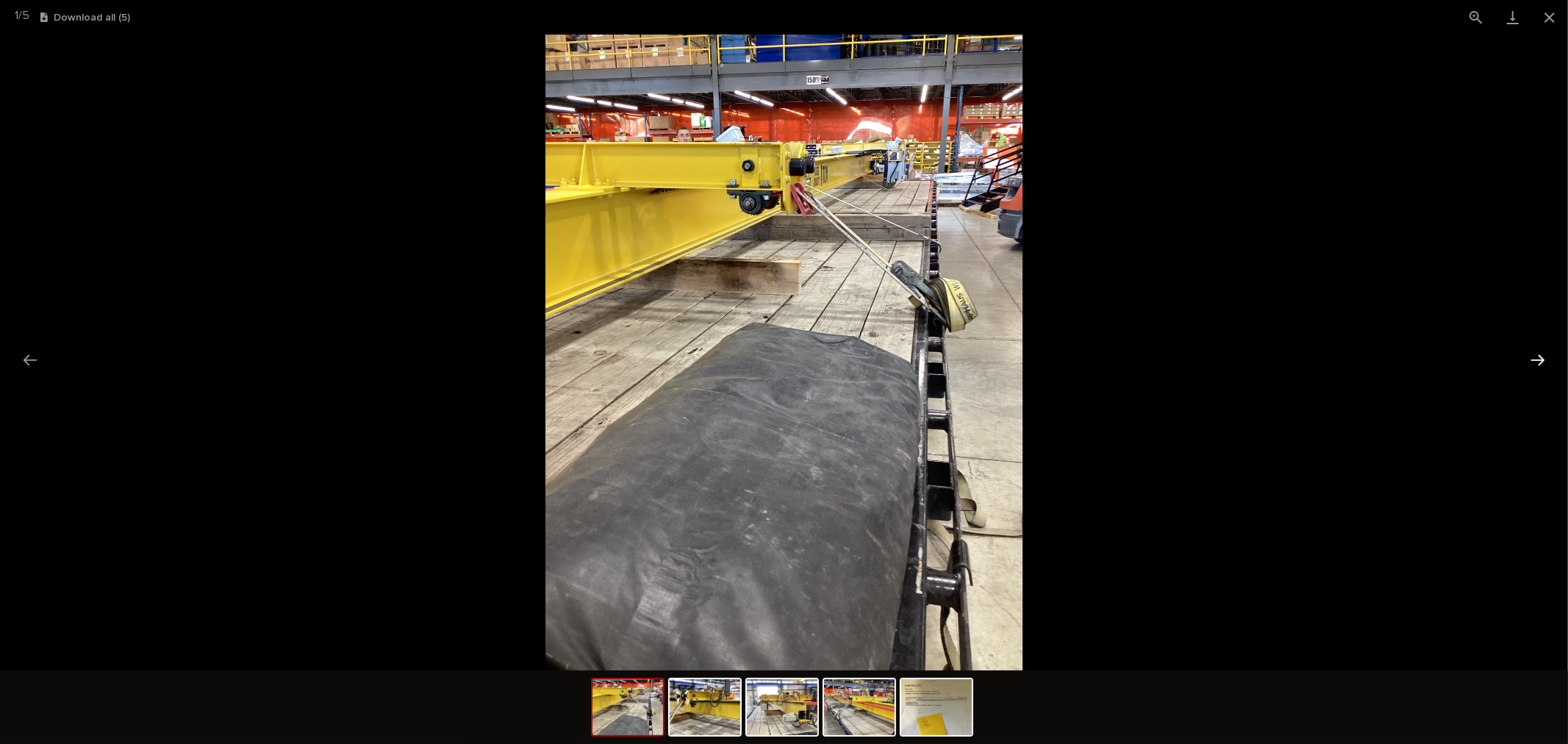
click at [1531, 357] on button "Next slide" at bounding box center [1537, 360] width 31 height 28
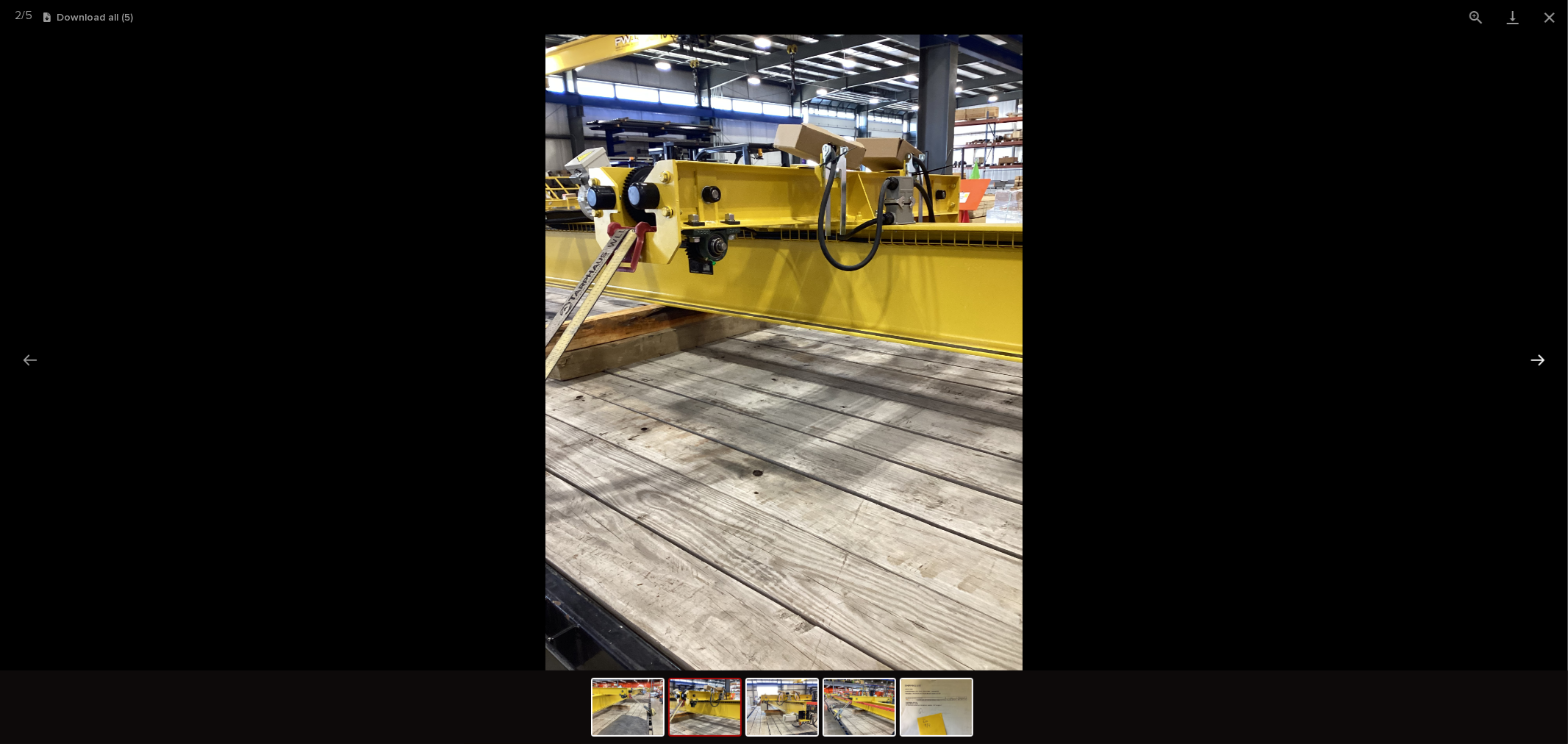
click at [1531, 357] on button "Next slide" at bounding box center [1537, 360] width 31 height 28
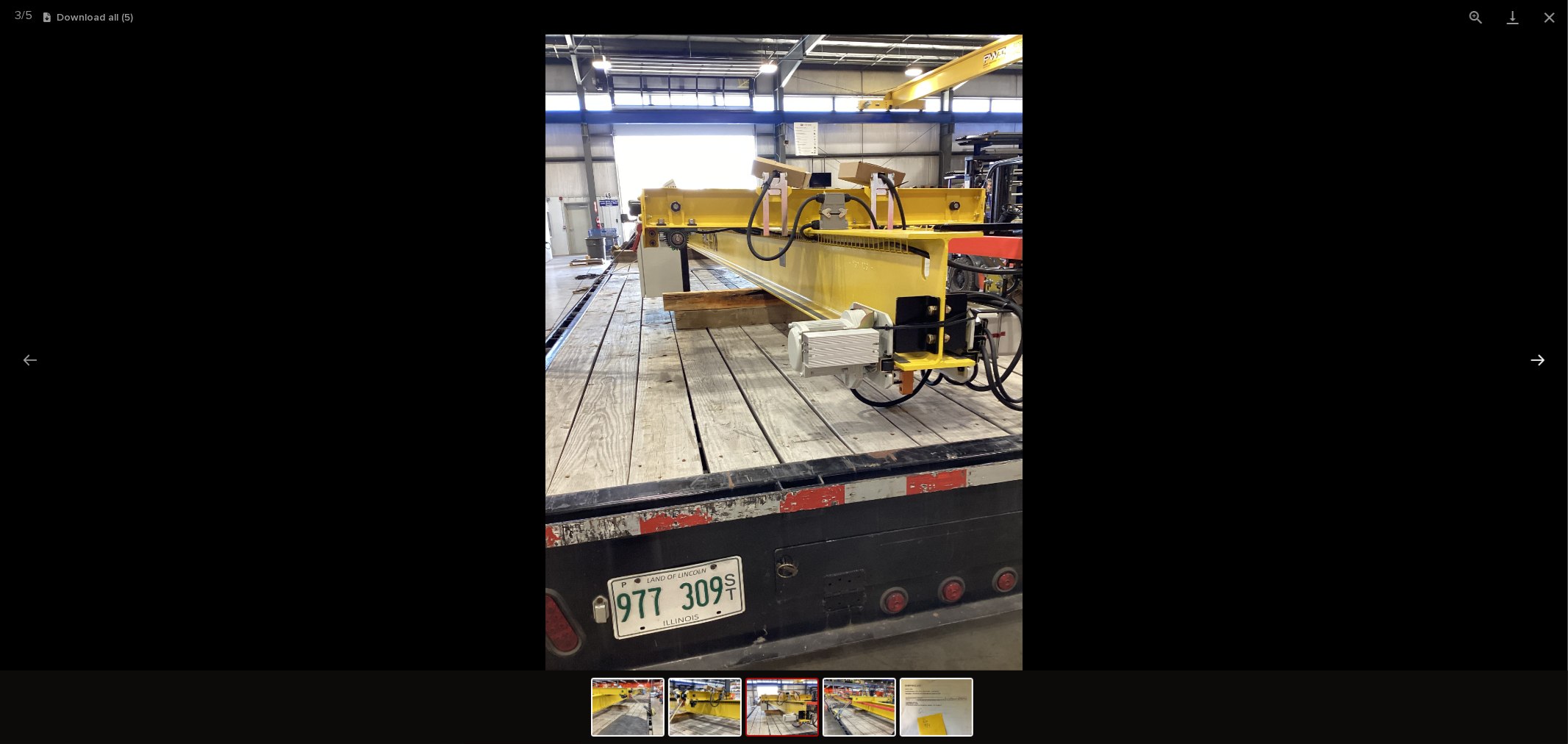
click at [1531, 357] on button "Next slide" at bounding box center [1537, 360] width 31 height 28
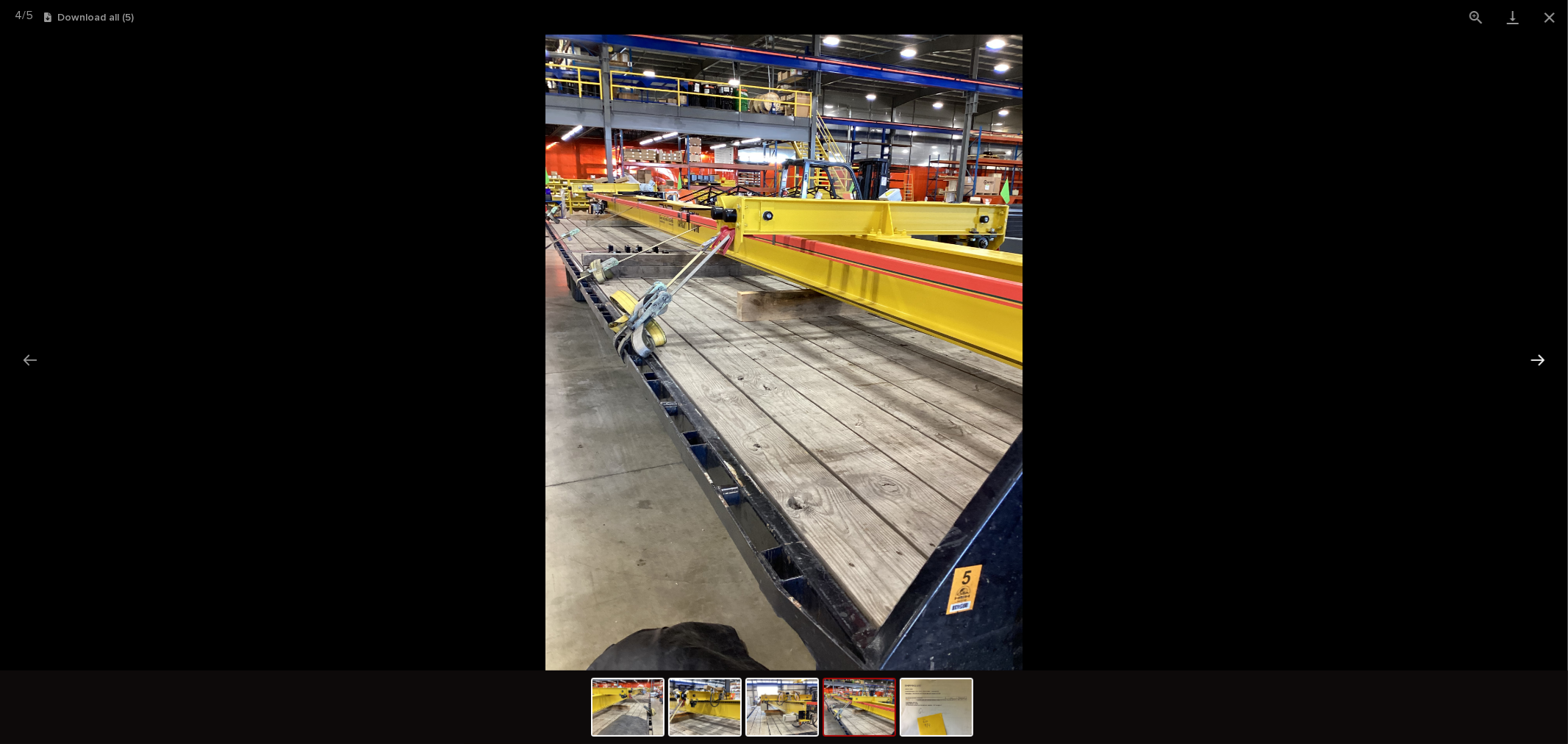
click at [1531, 357] on button "Next slide" at bounding box center [1537, 360] width 31 height 28
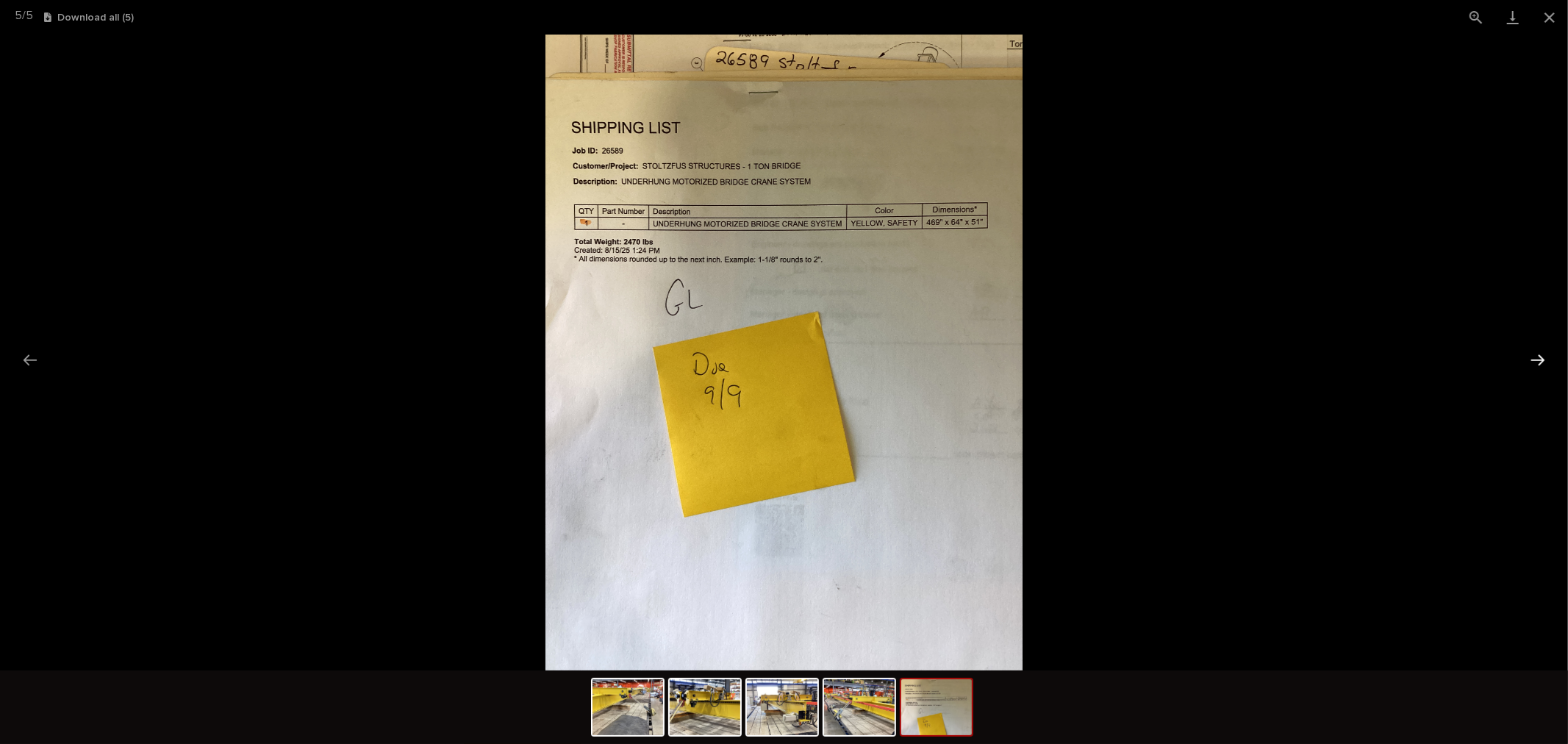
click at [1531, 357] on button "Next slide" at bounding box center [1537, 360] width 31 height 28
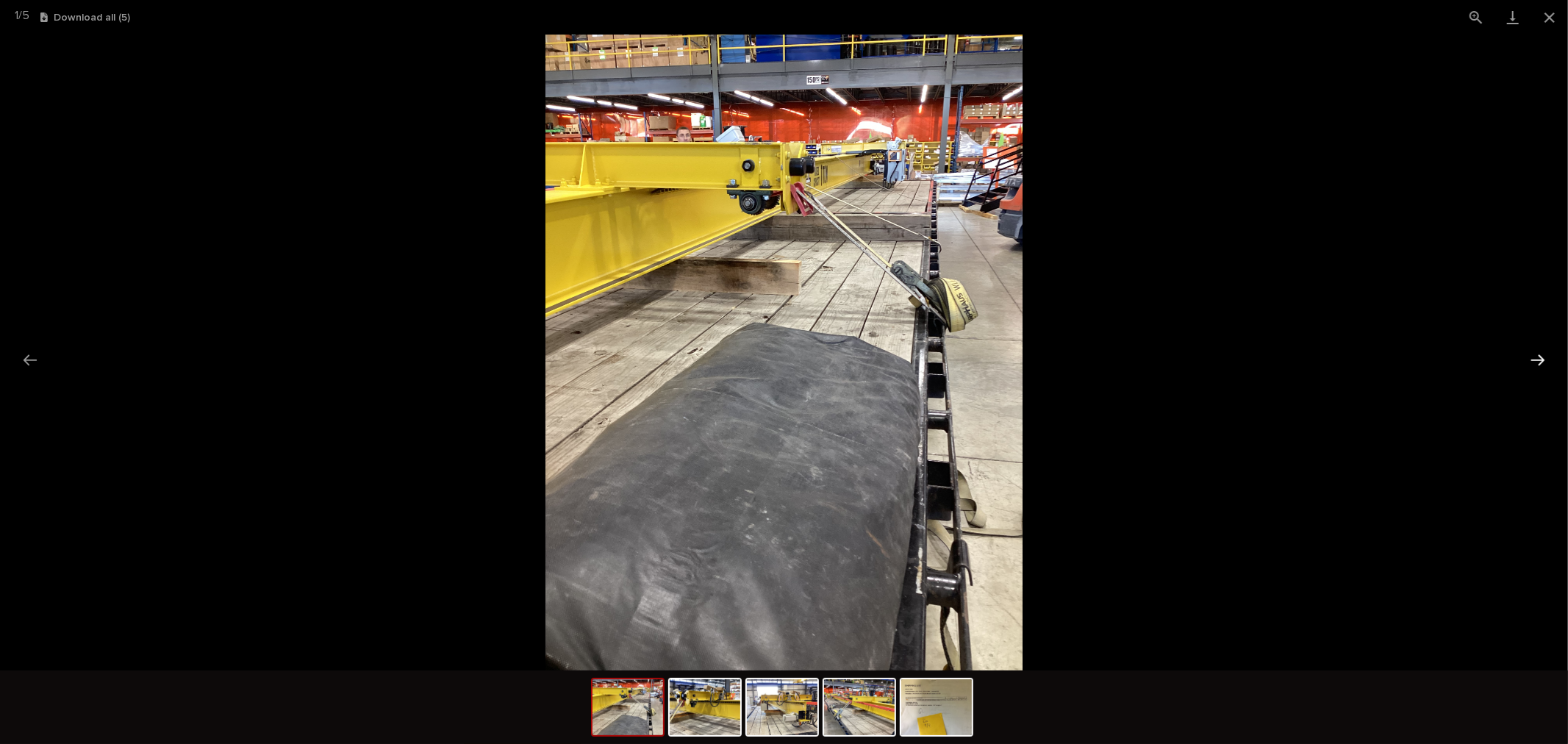
click at [1531, 357] on button "Next slide" at bounding box center [1537, 360] width 31 height 28
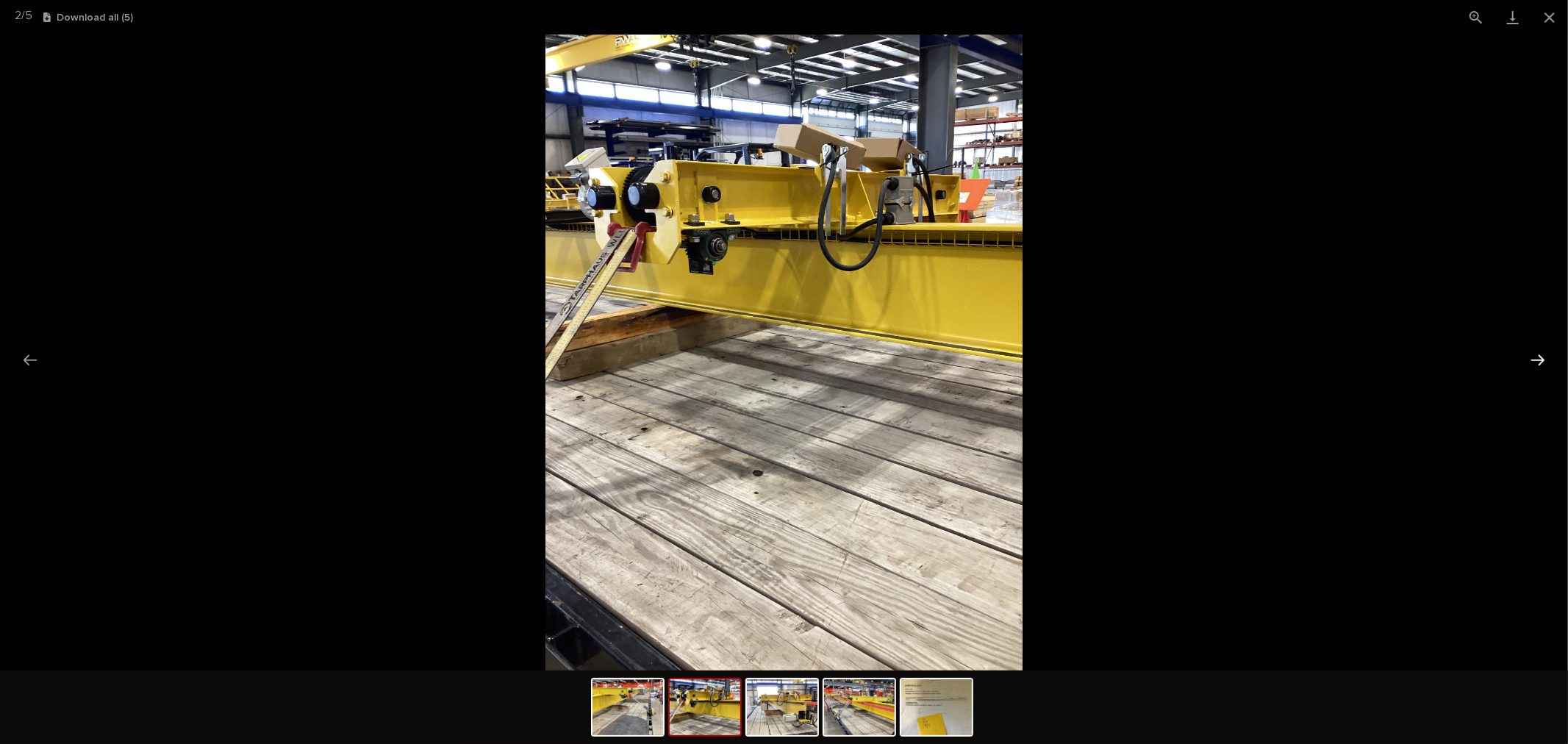
click at [1531, 357] on button "Next slide" at bounding box center [1537, 360] width 31 height 28
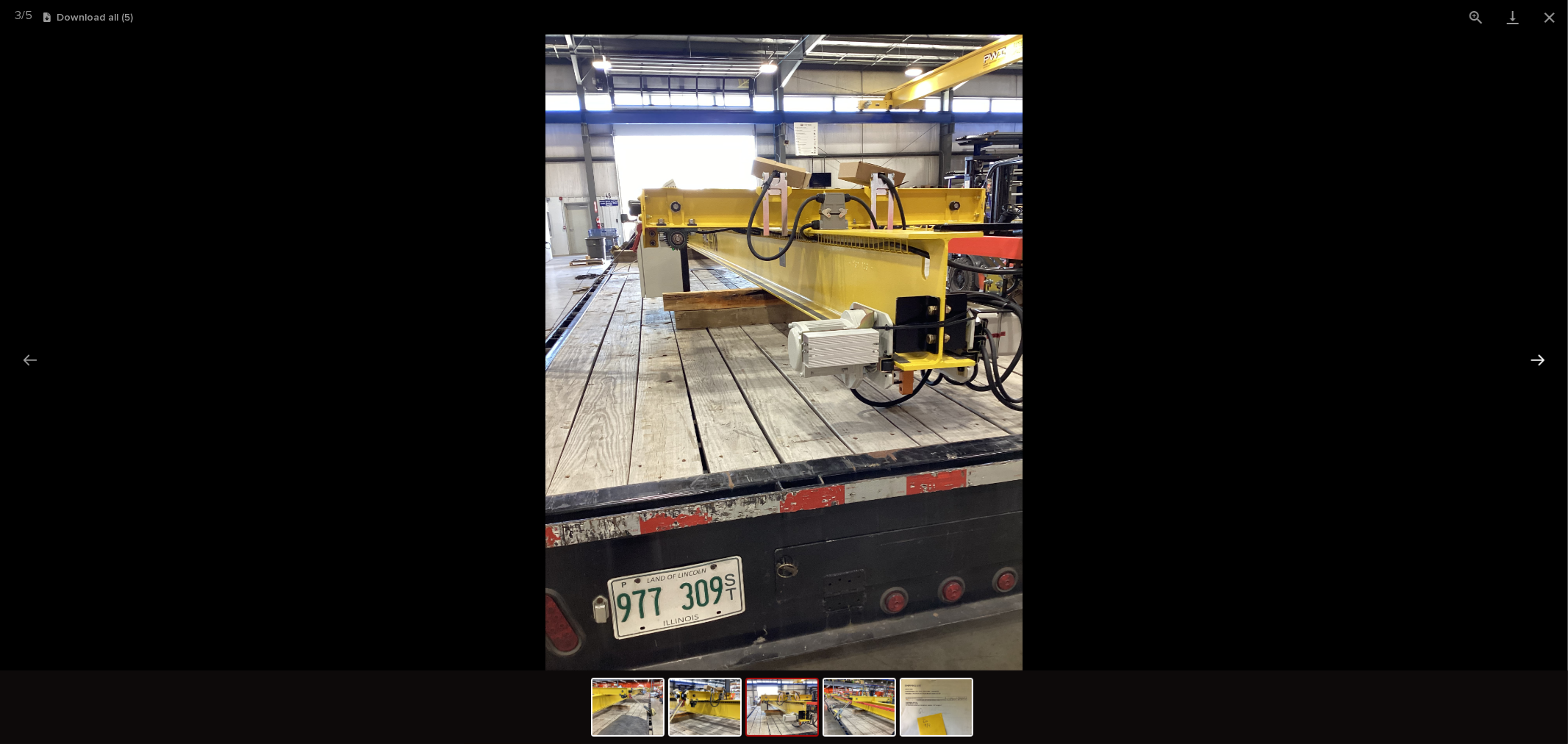
click at [1531, 357] on button "Next slide" at bounding box center [1537, 360] width 31 height 28
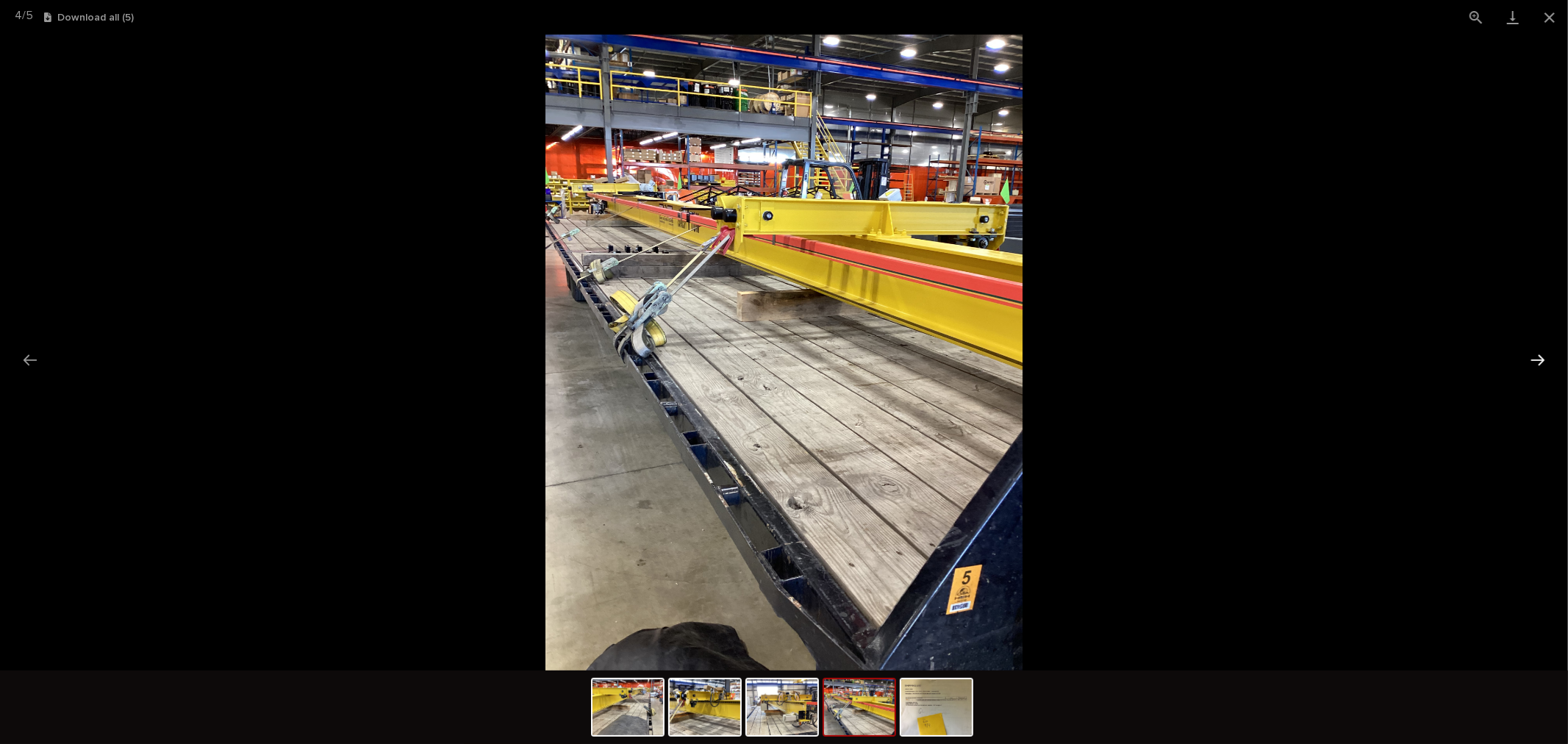
click at [1531, 357] on button "Next slide" at bounding box center [1537, 360] width 31 height 28
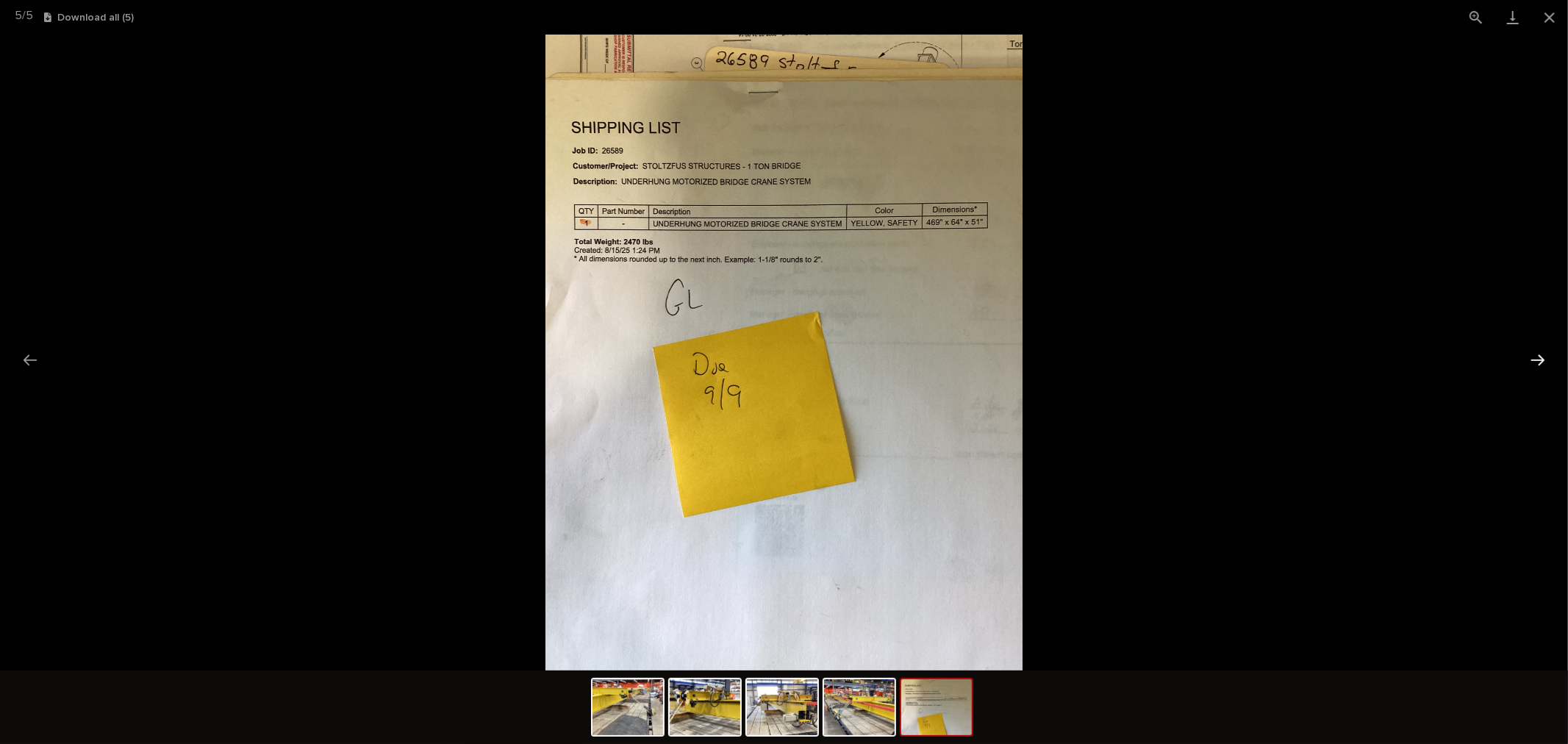
click at [1531, 357] on button "Next slide" at bounding box center [1537, 360] width 31 height 28
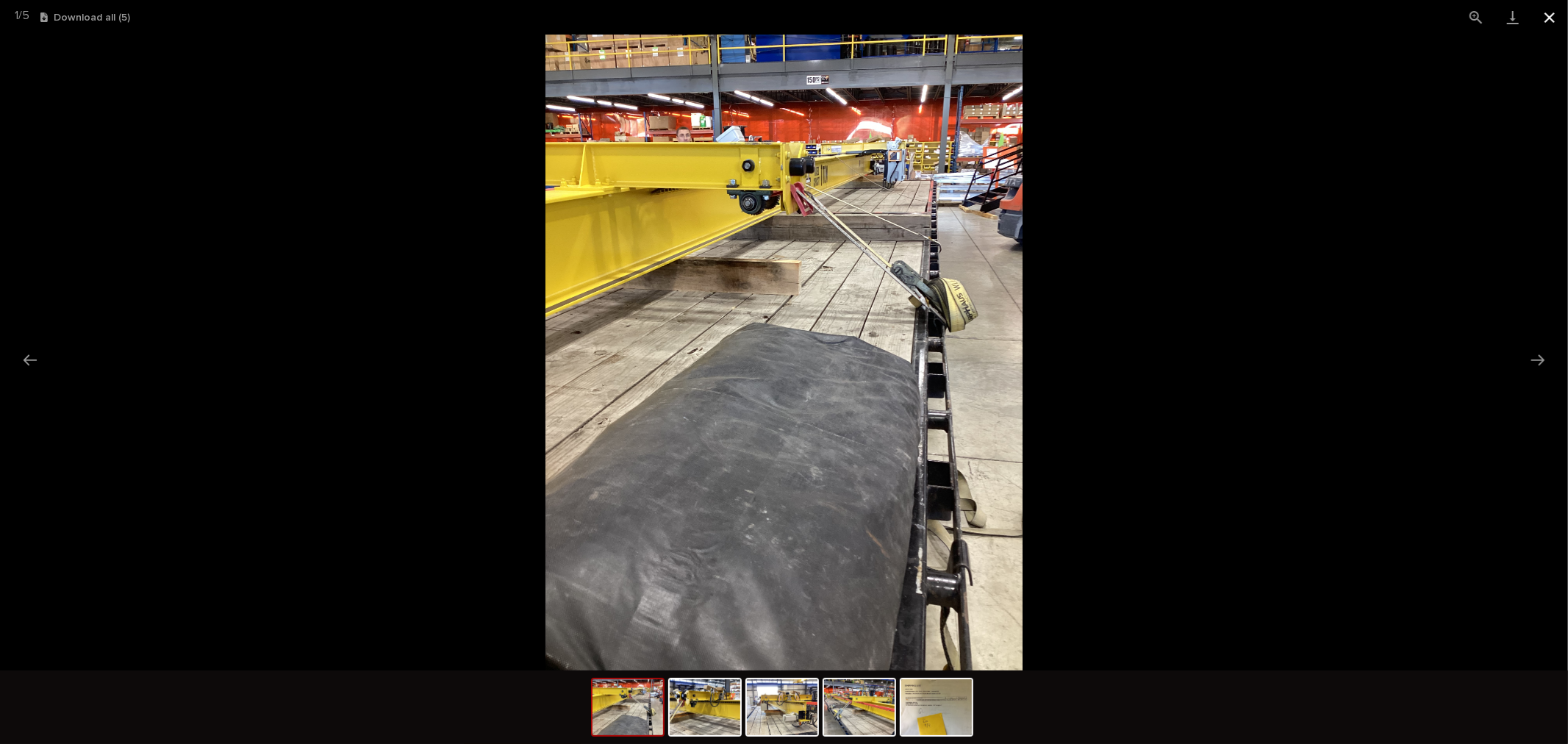
click at [1549, 20] on button "Close gallery" at bounding box center [1549, 17] width 37 height 34
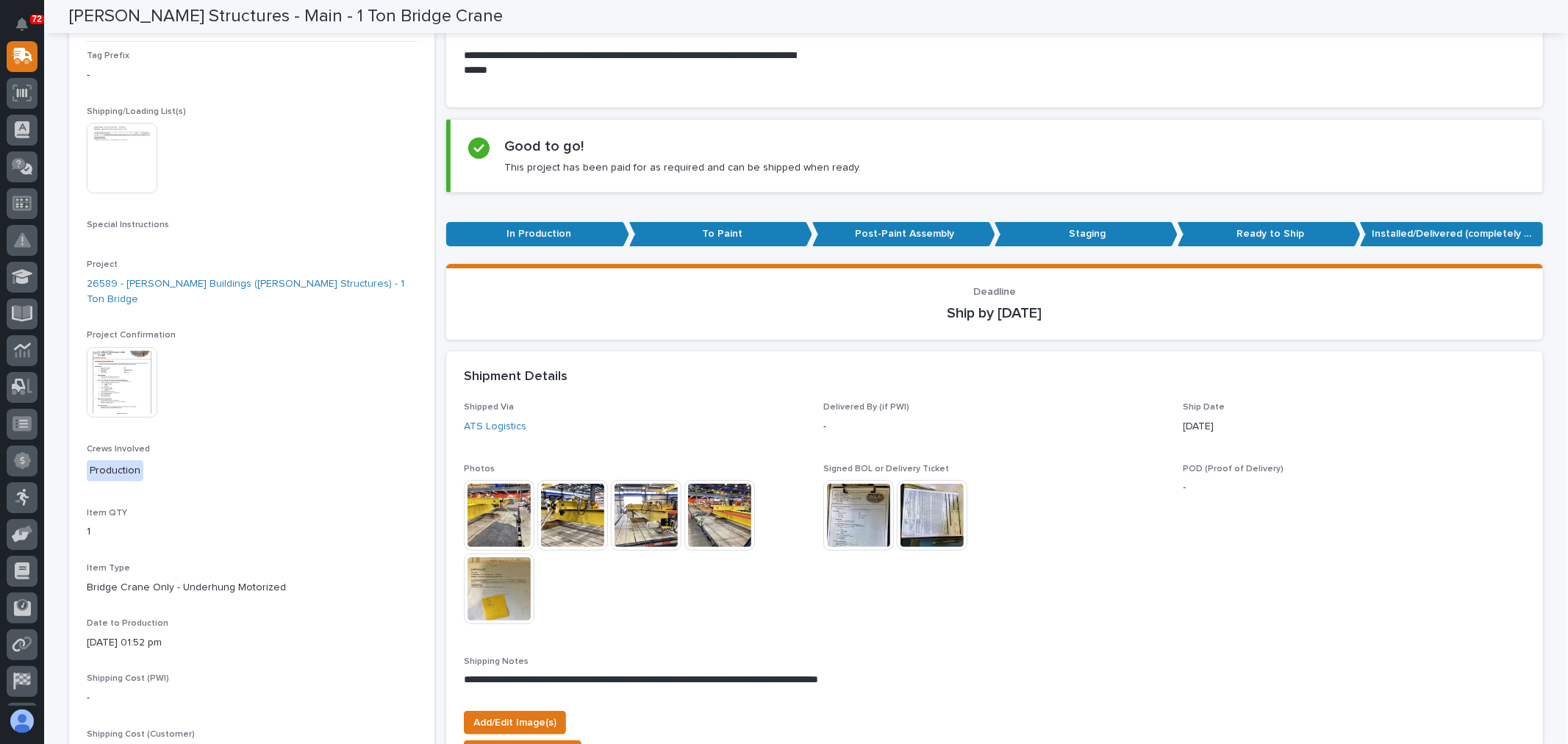
click at [866, 530] on img at bounding box center [859, 515] width 71 height 71
